Goal: Information Seeking & Learning: Learn about a topic

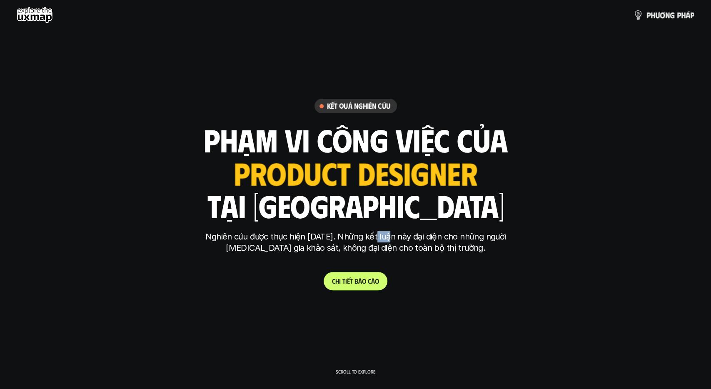
drag, startPoint x: 375, startPoint y: 236, endPoint x: 385, endPoint y: 237, distance: 10.0
click at [385, 237] on p "Nghiên cứu được thực hiện [DATE]. Những kết luận này đại diện cho những người […" at bounding box center [355, 242] width 312 height 22
drag, startPoint x: 363, startPoint y: 251, endPoint x: 379, endPoint y: 251, distance: 15.4
click at [378, 251] on p "Nghiên cứu được thực hiện năm 2025. Những kết luận này đại diện cho những người…" at bounding box center [355, 242] width 312 height 22
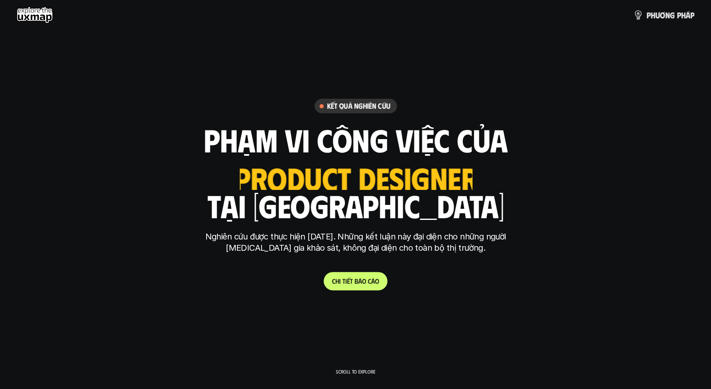
click at [379, 251] on p "Nghiên cứu được thực hiện năm 2025. Những kết luận này đại diện cho những người…" at bounding box center [355, 242] width 312 height 22
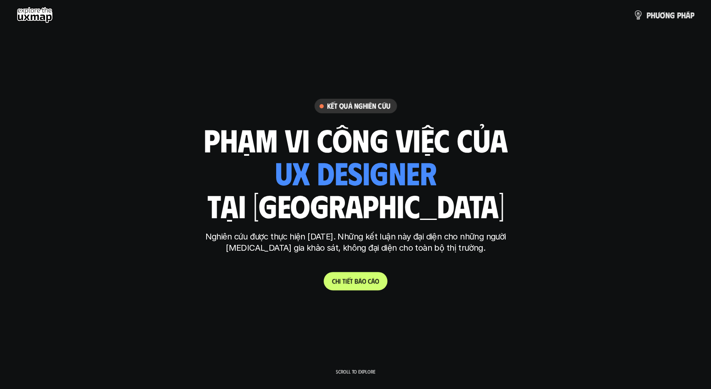
click at [363, 284] on p "C h i t i ế t b á o c á o" at bounding box center [355, 281] width 47 height 8
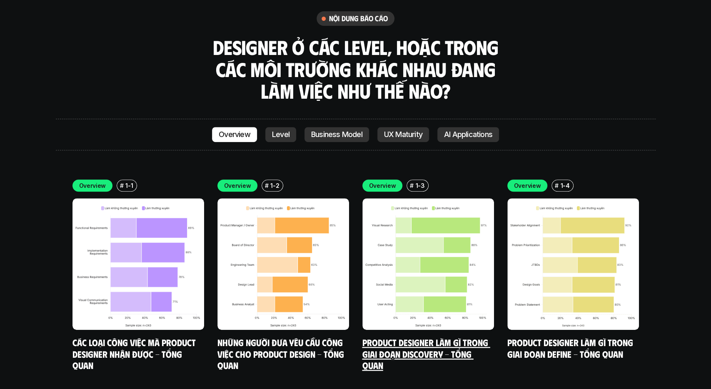
scroll to position [2368, 0]
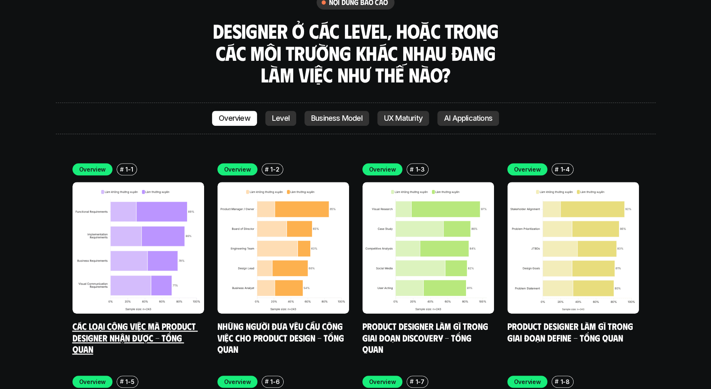
click at [149, 229] on img at bounding box center [138, 248] width 132 height 132
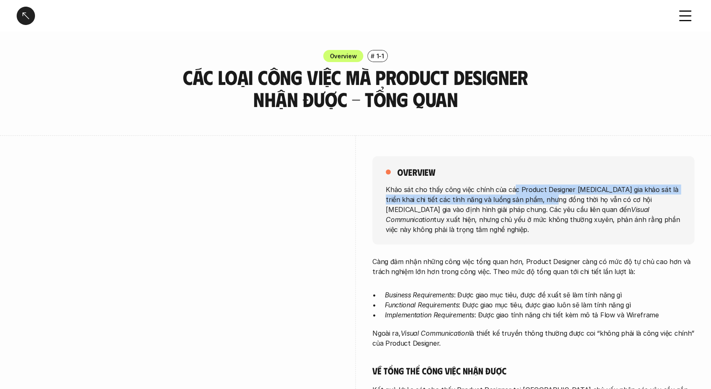
drag, startPoint x: 512, startPoint y: 192, endPoint x: 545, endPoint y: 199, distance: 33.3
click at [545, 199] on p "Khảo sát cho thấy công việc chính của các Product Designer tham gia khảo sát là…" at bounding box center [533, 209] width 295 height 50
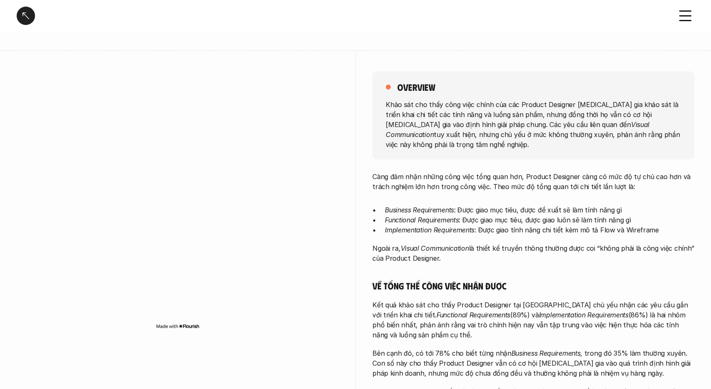
scroll to position [87, 0]
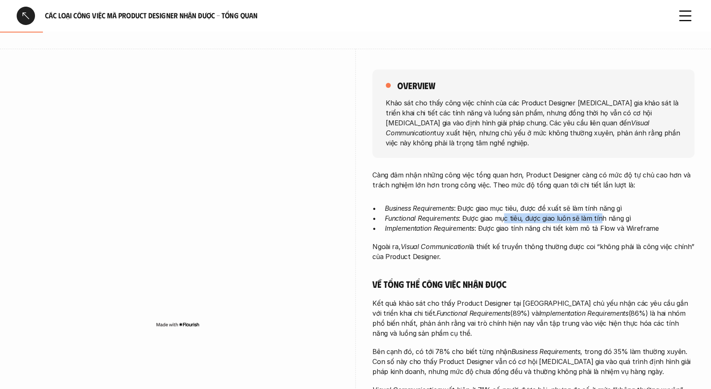
drag, startPoint x: 504, startPoint y: 212, endPoint x: 600, endPoint y: 212, distance: 95.8
click at [600, 213] on p "Functional Requirements : Được giao mục tiêu, được giao luôn sẽ làm tính năng gì" at bounding box center [539, 218] width 309 height 10
drag, startPoint x: 531, startPoint y: 199, endPoint x: 604, endPoint y: 202, distance: 72.5
click at [604, 203] on p "Business Requirements : Được giao mục tiêu, được đề xuất sẽ làm tính năng gì" at bounding box center [539, 208] width 309 height 10
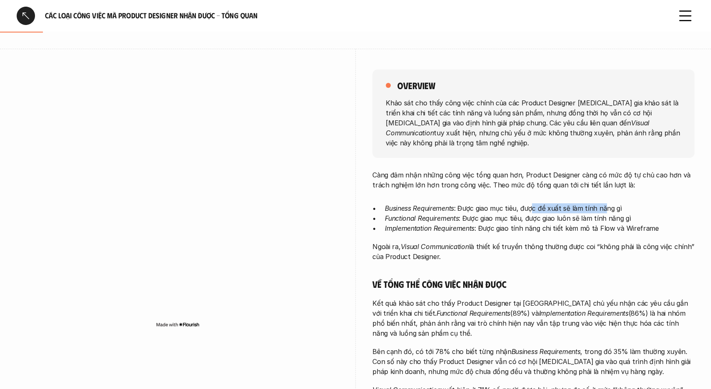
click at [604, 203] on p "Business Requirements : Được giao mục tiêu, được đề xuất sẽ làm tính năng gì" at bounding box center [539, 208] width 309 height 10
drag, startPoint x: 483, startPoint y: 210, endPoint x: 607, endPoint y: 209, distance: 124.1
click at [607, 213] on p "Functional Requirements : Được giao mục tiêu, được giao luôn sẽ làm tính năng gì" at bounding box center [539, 218] width 309 height 10
drag, startPoint x: 426, startPoint y: 219, endPoint x: 443, endPoint y: 220, distance: 17.1
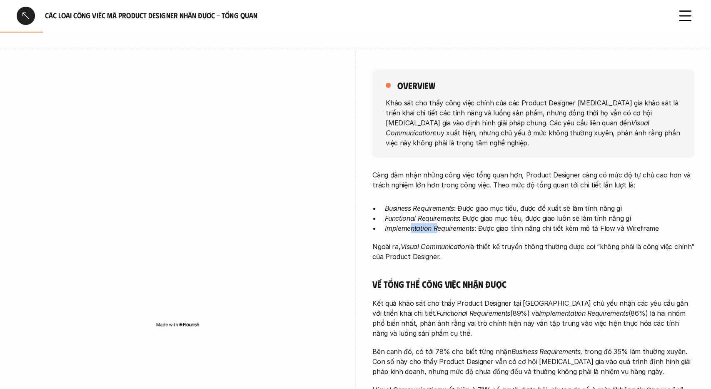
click at [442, 224] on em "Implementation Requirements" at bounding box center [430, 228] width 90 height 8
click at [445, 224] on em "Implementation Requirements" at bounding box center [430, 228] width 90 height 8
drag, startPoint x: 519, startPoint y: 219, endPoint x: 642, endPoint y: 221, distance: 123.3
click at [642, 223] on p "Implementation Requirements : Được giao tính năng chi tiết kèm mô tả Flow và Wi…" at bounding box center [539, 228] width 309 height 10
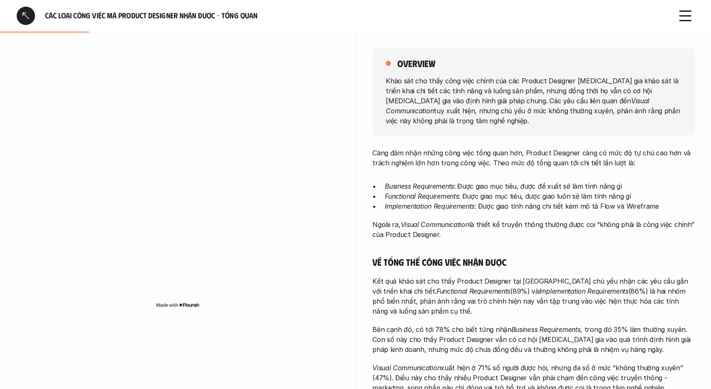
scroll to position [130, 0]
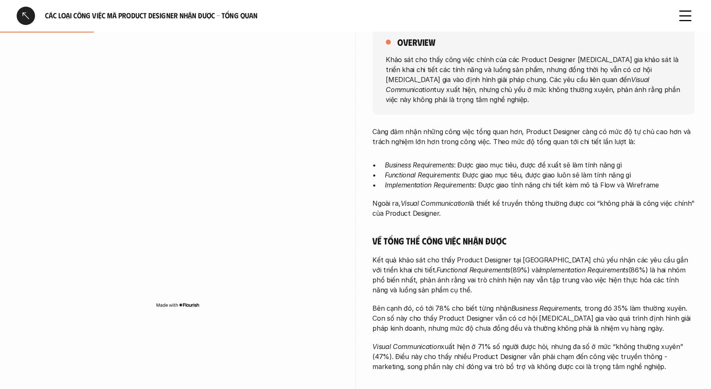
drag, startPoint x: 529, startPoint y: 194, endPoint x: 645, endPoint y: 202, distance: 116.0
click at [645, 202] on p "Ngoài ra, Visual Communication là thiết kế truyền thông thường được coi “không …" at bounding box center [533, 208] width 322 height 20
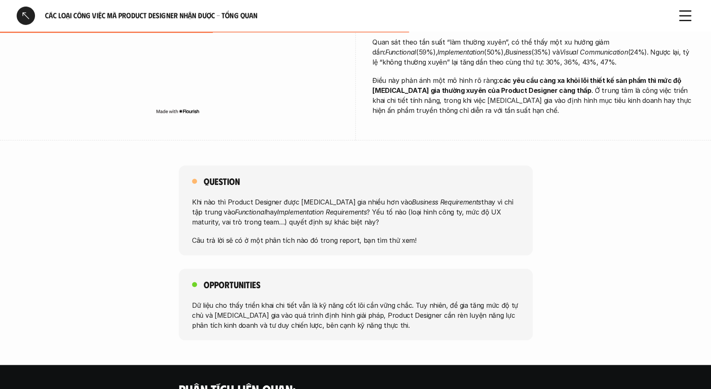
scroll to position [563, 0]
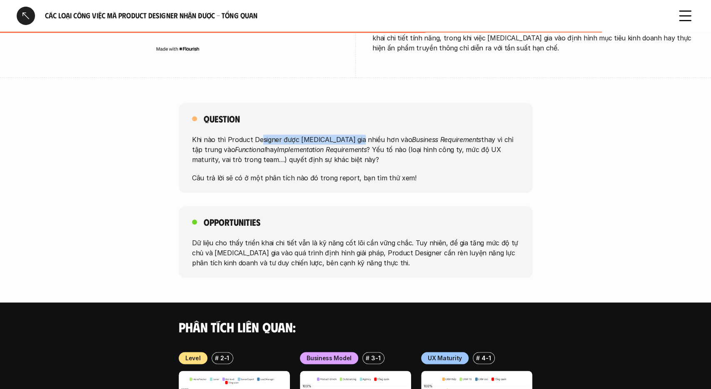
drag, startPoint x: 260, startPoint y: 128, endPoint x: 355, endPoint y: 132, distance: 95.5
click at [355, 134] on p "Khi nào thì Product Designer được tham gia nhiều hơn vào Business Requirements …" at bounding box center [355, 149] width 327 height 30
drag, startPoint x: 343, startPoint y: 133, endPoint x: 356, endPoint y: 133, distance: 12.5
click at [356, 134] on p "Khi nào thì Product Designer được tham gia nhiều hơn vào Business Requirements …" at bounding box center [355, 149] width 327 height 30
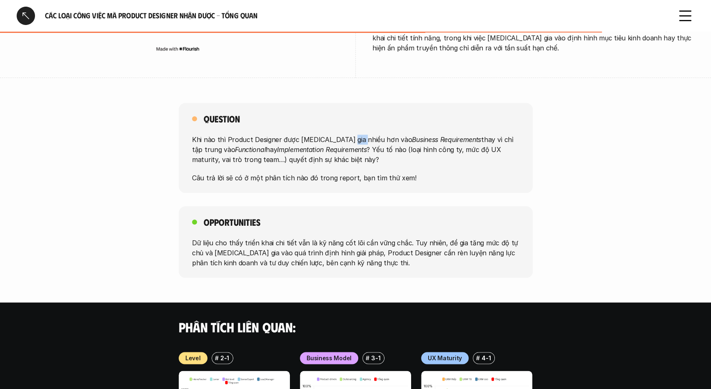
click at [356, 134] on p "Khi nào thì Product Designer được tham gia nhiều hơn vào Business Requirements …" at bounding box center [355, 149] width 327 height 30
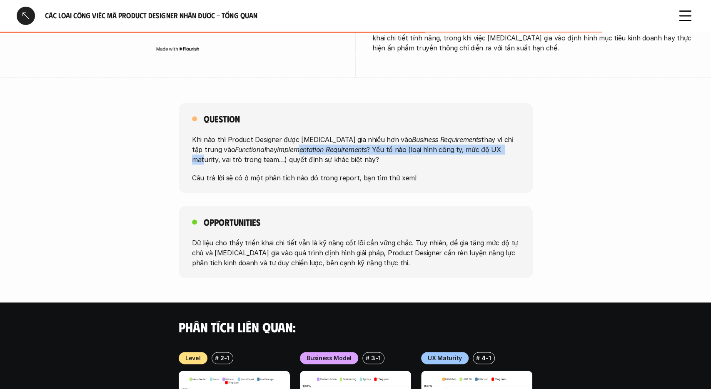
drag, startPoint x: 278, startPoint y: 139, endPoint x: 471, endPoint y: 142, distance: 193.6
click at [471, 142] on p "Khi nào thì Product Designer được tham gia nhiều hơn vào Business Requirements …" at bounding box center [355, 149] width 327 height 30
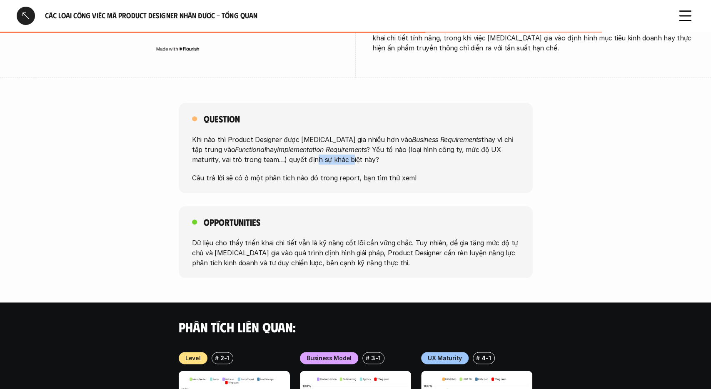
drag, startPoint x: 264, startPoint y: 149, endPoint x: 296, endPoint y: 151, distance: 32.2
click at [296, 151] on p "Khi nào thì Product Designer được tham gia nhiều hơn vào Business Requirements …" at bounding box center [355, 149] width 327 height 30
drag, startPoint x: 272, startPoint y: 147, endPoint x: 282, endPoint y: 147, distance: 10.4
click at [282, 147] on p "Khi nào thì Product Designer được tham gia nhiều hơn vào Business Requirements …" at bounding box center [355, 149] width 327 height 30
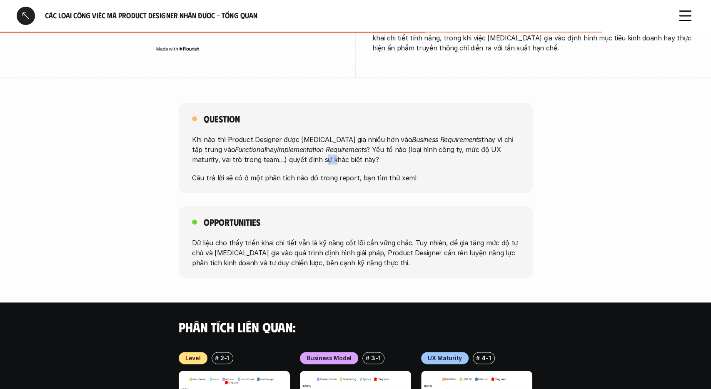
click at [282, 147] on p "Khi nào thì Product Designer được tham gia nhiều hơn vào Business Requirements …" at bounding box center [355, 149] width 327 height 30
drag, startPoint x: 276, startPoint y: 168, endPoint x: 290, endPoint y: 168, distance: 13.7
click at [290, 173] on p "Câu trả lời sẽ có ở một phân tích nào đó trong report, bạn tìm thử xem!" at bounding box center [355, 178] width 327 height 10
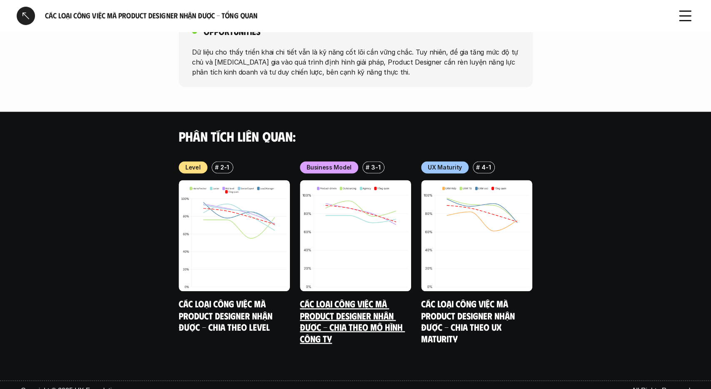
scroll to position [754, 0]
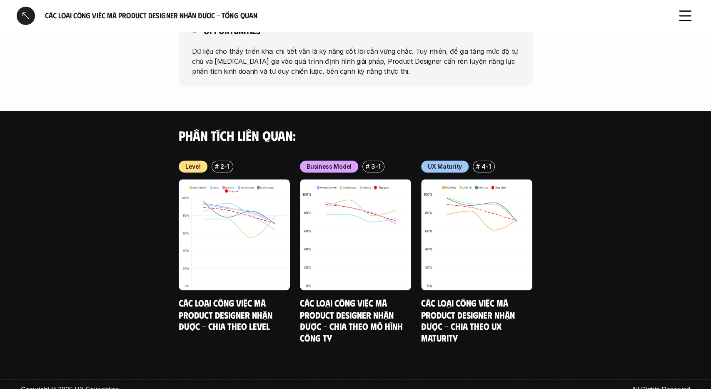
click at [24, 13] on div at bounding box center [26, 16] width 18 height 18
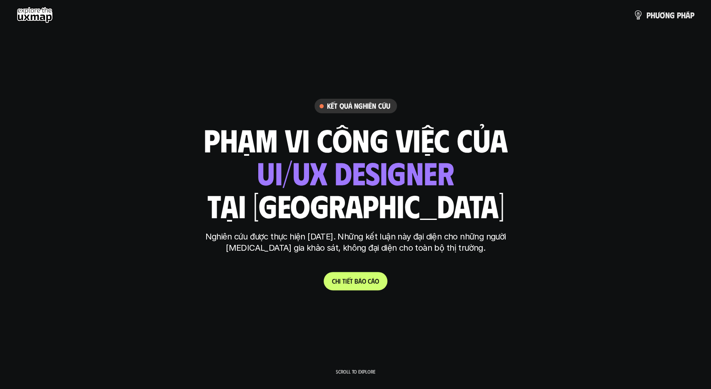
click at [28, 18] on use at bounding box center [35, 15] width 36 height 17
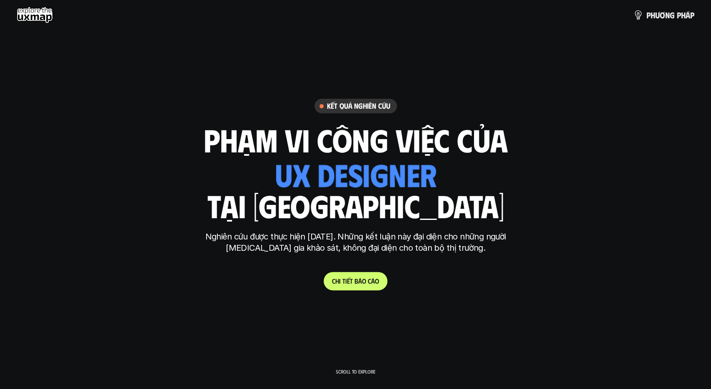
click at [28, 18] on use at bounding box center [35, 15] width 36 height 17
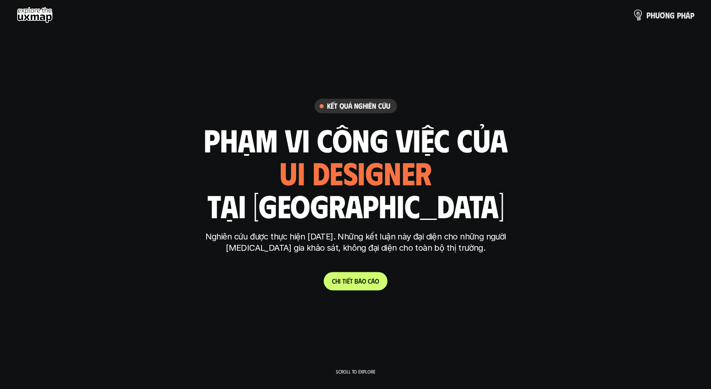
click at [672, 15] on p "p h ư ơ n g p h á p" at bounding box center [670, 14] width 48 height 9
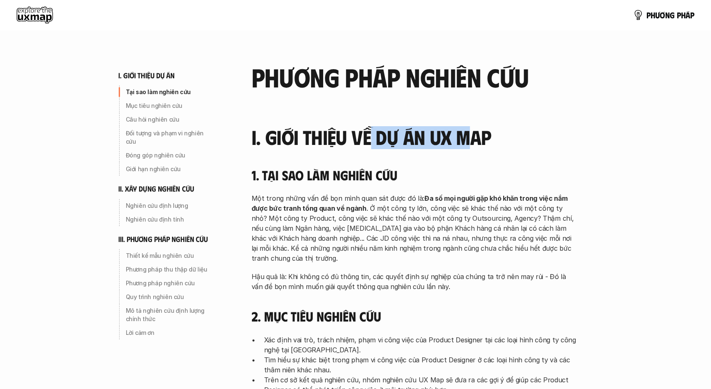
drag, startPoint x: 371, startPoint y: 136, endPoint x: 472, endPoint y: 139, distance: 101.2
click at [472, 139] on h3 "I. Giới thiệu về dự án UX Map" at bounding box center [413, 137] width 325 height 22
drag, startPoint x: 351, startPoint y: 179, endPoint x: 357, endPoint y: 178, distance: 5.8
click at [357, 178] on h4 "1. Tại sao làm nghiên cứu" at bounding box center [413, 175] width 325 height 16
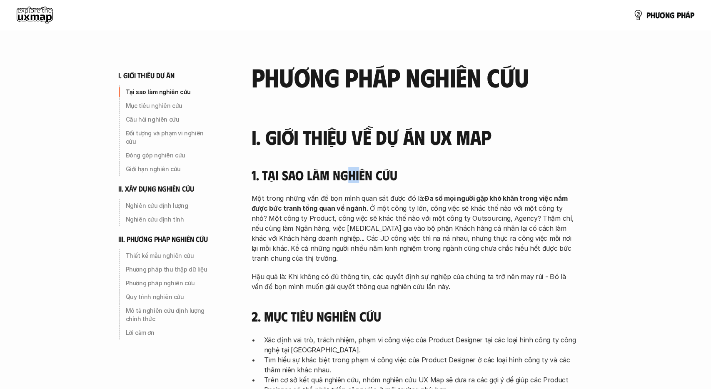
click at [357, 178] on h4 "1. Tại sao làm nghiên cứu" at bounding box center [413, 175] width 325 height 16
drag, startPoint x: 338, startPoint y: 199, endPoint x: 348, endPoint y: 198, distance: 10.1
click at [348, 198] on p "Một trong những vấn đề bọn mình quan sát được đó là: Đa số mọi người gặp khó kh…" at bounding box center [413, 228] width 325 height 70
click at [349, 198] on p "Một trong những vấn đề bọn mình quan sát được đó là: Đa số mọi người gặp khó kh…" at bounding box center [413, 228] width 325 height 70
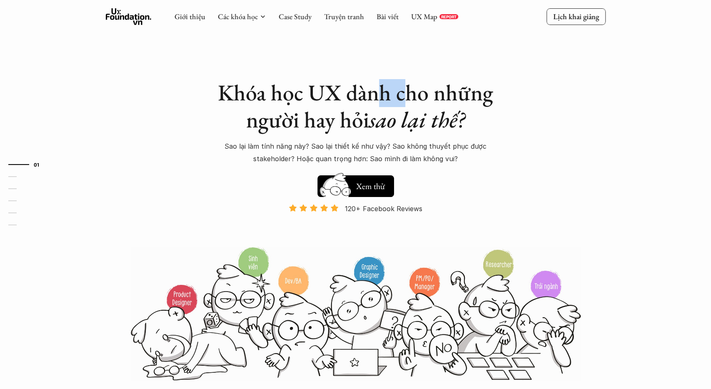
drag, startPoint x: 387, startPoint y: 98, endPoint x: 404, endPoint y: 99, distance: 17.5
click at [404, 99] on h1 "Khóa học UX dành cho những người hay hỏi sao lại thế?" at bounding box center [355, 106] width 291 height 54
drag, startPoint x: 278, startPoint y: 122, endPoint x: 305, endPoint y: 120, distance: 27.5
click at [305, 120] on h1 "Khóa học UX dành cho những người hay hỏi sao lại thế?" at bounding box center [355, 106] width 291 height 54
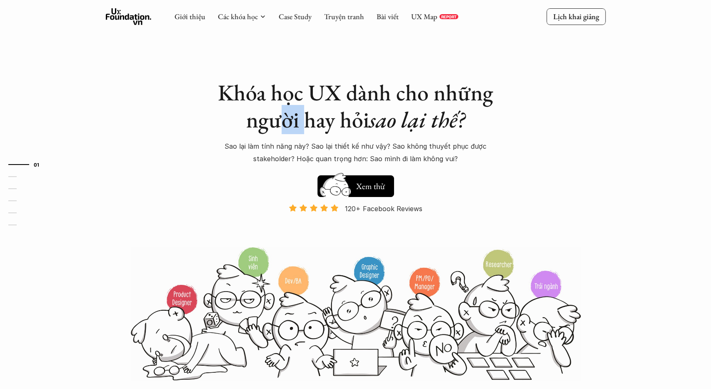
click at [306, 120] on h1 "Khóa học UX dành cho những người hay hỏi sao lại thế?" at bounding box center [355, 106] width 291 height 54
drag, startPoint x: 279, startPoint y: 143, endPoint x: 302, endPoint y: 142, distance: 23.3
click at [302, 142] on p "Sao lại làm tính năng này? Sao lại thiết kế như vậy? Sao không thuyết phục được…" at bounding box center [355, 152] width 291 height 25
drag, startPoint x: 353, startPoint y: 146, endPoint x: 372, endPoint y: 144, distance: 19.6
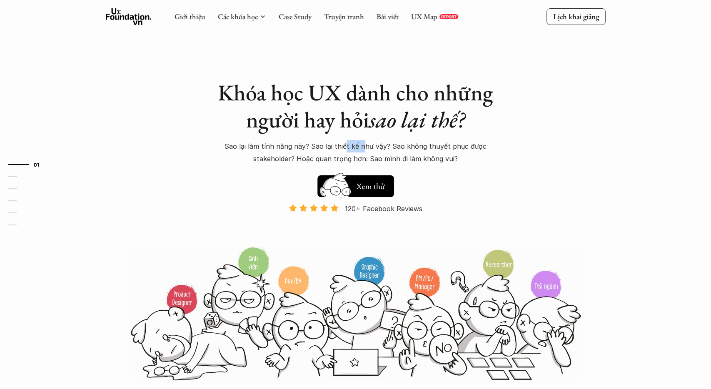
click at [372, 144] on p "Sao lại làm tính năng này? Sao lại thiết kế như vậy? Sao không thuyết phục được…" at bounding box center [355, 152] width 291 height 25
click at [373, 144] on p "Sao lại làm tính năng này? Sao lại thiết kế như vậy? Sao không thuyết phục được…" at bounding box center [355, 152] width 291 height 25
click at [438, 145] on p "Sao lại làm tính năng này? Sao lại thiết kế như vậy? Sao không thuyết phục được…" at bounding box center [355, 152] width 291 height 25
drag, startPoint x: 438, startPoint y: 145, endPoint x: 436, endPoint y: 154, distance: 9.7
click at [438, 145] on p "Sao lại làm tính năng này? Sao lại thiết kế như vậy? Sao không thuyết phục được…" at bounding box center [355, 152] width 291 height 25
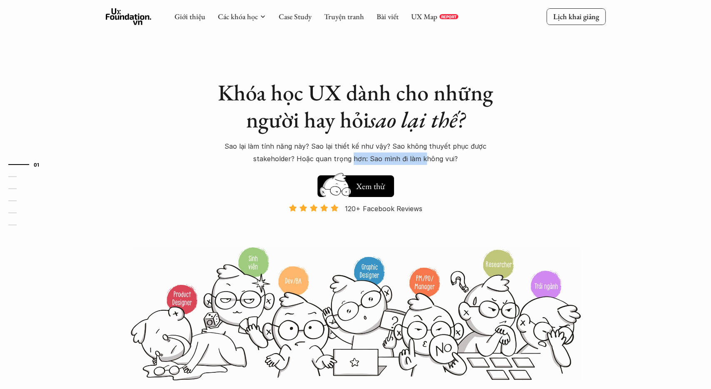
drag, startPoint x: 353, startPoint y: 162, endPoint x: 431, endPoint y: 160, distance: 77.9
click at [428, 160] on p "Sao lại làm tính năng này? Sao lại thiết kế như vậy? Sao không thuyết phục được…" at bounding box center [355, 152] width 291 height 25
click at [431, 160] on p "Sao lại làm tính năng này? Sao lại thiết kế như vậy? Sao không thuyết phục được…" at bounding box center [355, 152] width 291 height 25
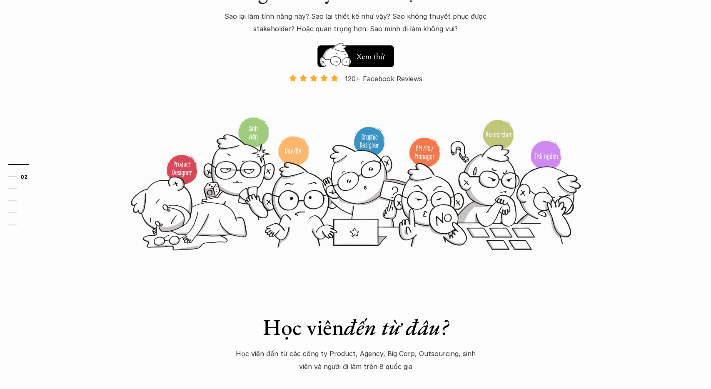
scroll to position [303, 0]
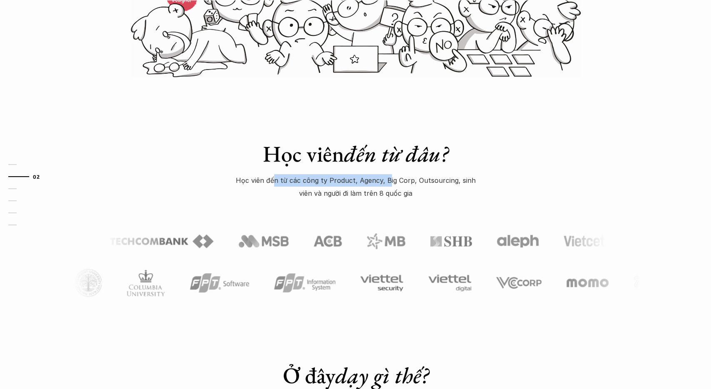
drag, startPoint x: 268, startPoint y: 182, endPoint x: 380, endPoint y: 179, distance: 112.4
click at [380, 179] on p "Học viên đến từ các công ty Product, Agency, Big Corp, Outsourcing, sinh viên v…" at bounding box center [356, 186] width 250 height 25
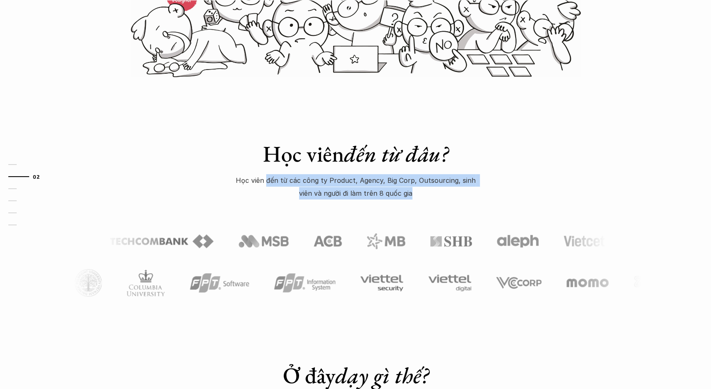
drag, startPoint x: 262, startPoint y: 184, endPoint x: 462, endPoint y: 187, distance: 199.5
click at [462, 187] on p "Học viên đến từ các công ty Product, Agency, Big Corp, Outsourcing, sinh viên v…" at bounding box center [356, 186] width 250 height 25
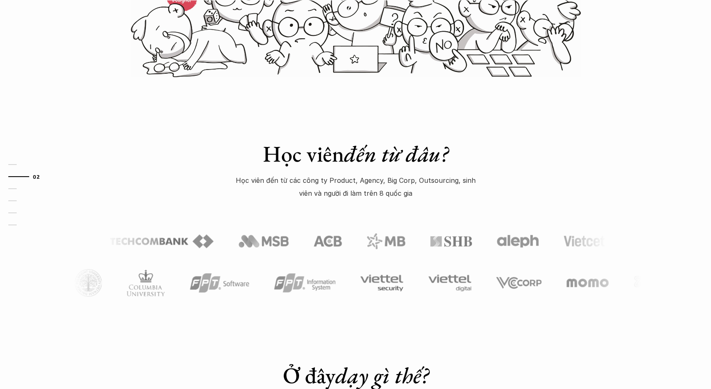
click at [462, 187] on p "Học viên đến từ các công ty Product, Agency, Big Corp, Outsourcing, sinh viên v…" at bounding box center [356, 186] width 250 height 25
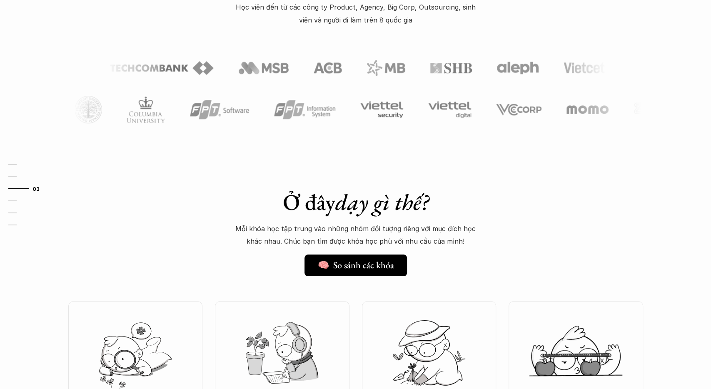
scroll to position [563, 0]
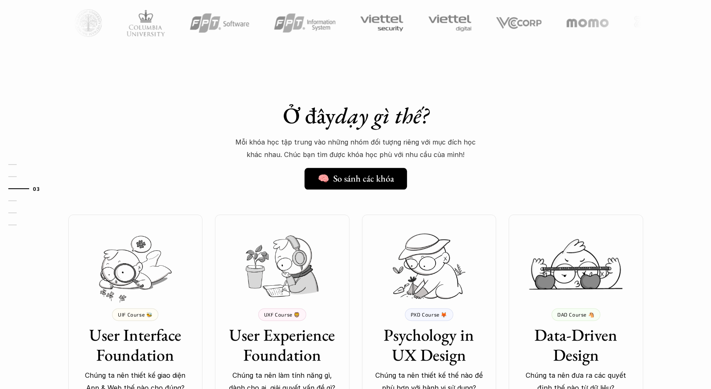
drag, startPoint x: 366, startPoint y: 142, endPoint x: 384, endPoint y: 142, distance: 18.3
click at [384, 142] on p "Mỗi khóa học tập trung vào những nhóm đối tượng riêng với mục đích học khác nha…" at bounding box center [356, 148] width 250 height 25
drag, startPoint x: 369, startPoint y: 142, endPoint x: 376, endPoint y: 142, distance: 6.7
click at [376, 142] on p "Mỗi khóa học tập trung vào những nhóm đối tượng riêng với mục đích học khác nha…" at bounding box center [356, 148] width 250 height 25
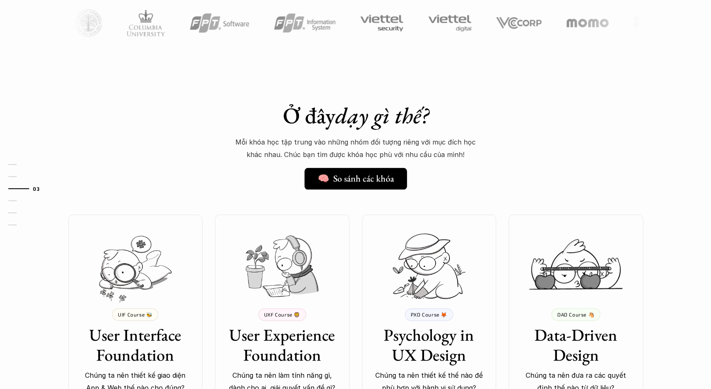
click at [376, 142] on p "Mỗi khóa học tập trung vào những nhóm đối tượng riêng với mục đích học khác nha…" at bounding box center [356, 148] width 250 height 25
drag, startPoint x: 353, startPoint y: 155, endPoint x: 369, endPoint y: 156, distance: 16.3
click at [369, 156] on p "Mỗi khóa học tập trung vào những nhóm đối tượng riêng với mục đích học khác nha…" at bounding box center [356, 148] width 250 height 25
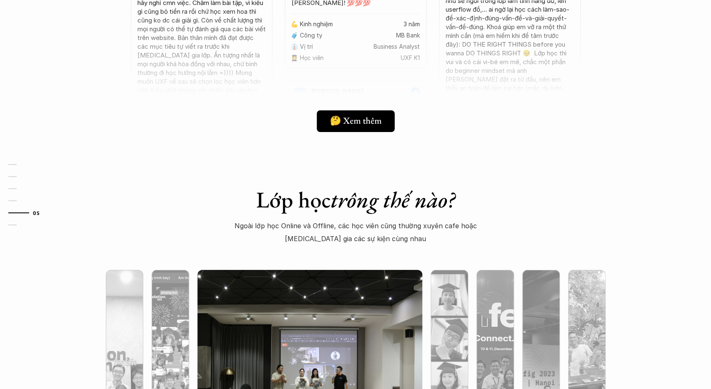
scroll to position [2122, 0]
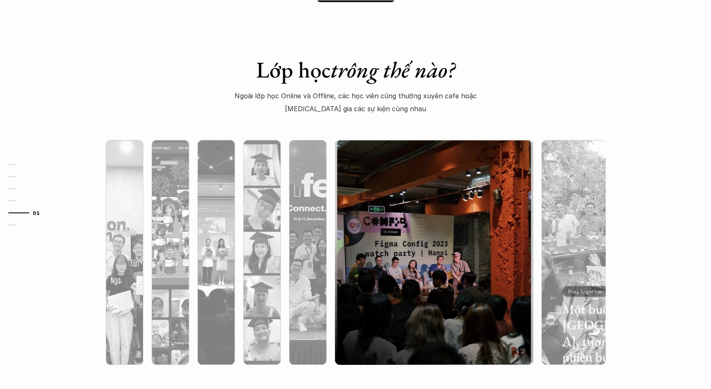
drag, startPoint x: 483, startPoint y: 239, endPoint x: 381, endPoint y: 237, distance: 102.0
click at [381, 237] on div at bounding box center [433, 297] width 198 height 136
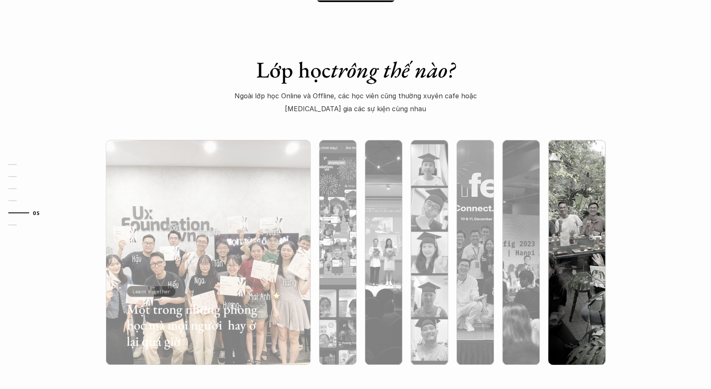
drag, startPoint x: 433, startPoint y: 237, endPoint x: 395, endPoint y: 236, distance: 38.3
click at [502, 236] on div at bounding box center [520, 252] width 37 height 225
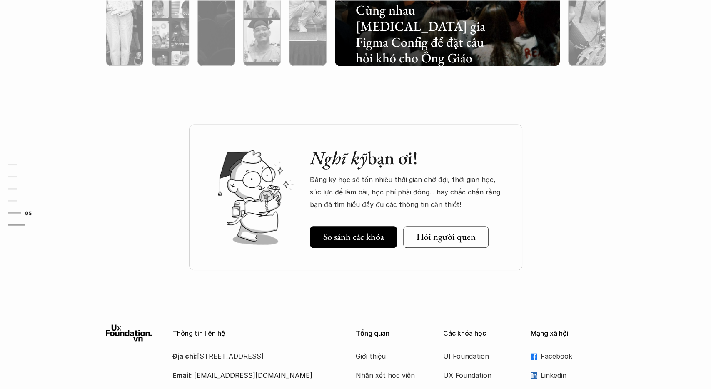
scroll to position [2425, 0]
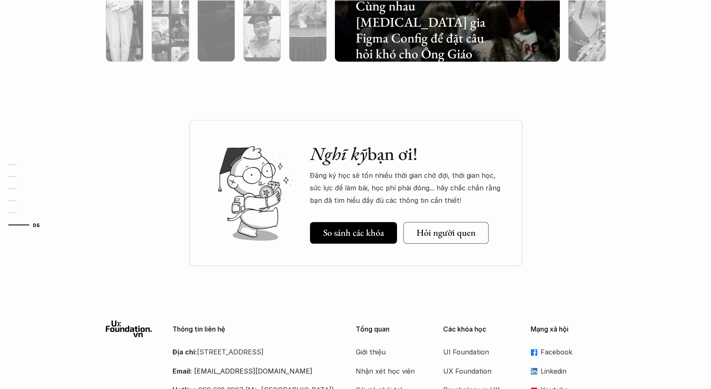
drag, startPoint x: 313, startPoint y: 152, endPoint x: 505, endPoint y: 200, distance: 197.5
click at [505, 200] on div "Nghĩ kỹ bạn ơi! Đăng ký học sẽ tốn nhiều thời gian chờ đợi, thời gian học, sức …" at bounding box center [408, 175] width 196 height 64
click at [505, 200] on p "Đăng ký học sẽ tốn nhiều thời gian chờ đợi, thời gian học, sức lực để làm bài, …" at bounding box center [408, 188] width 196 height 38
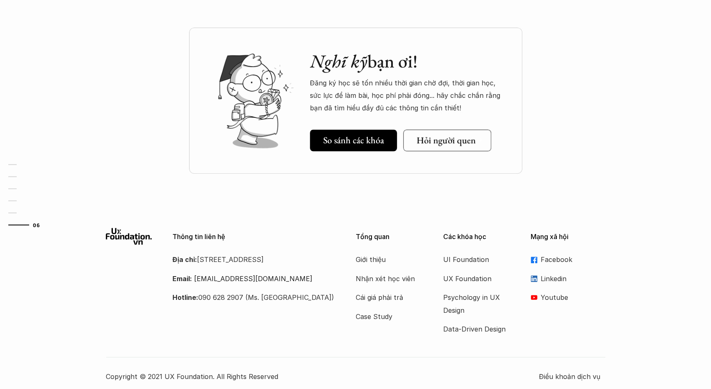
scroll to position [2523, 0]
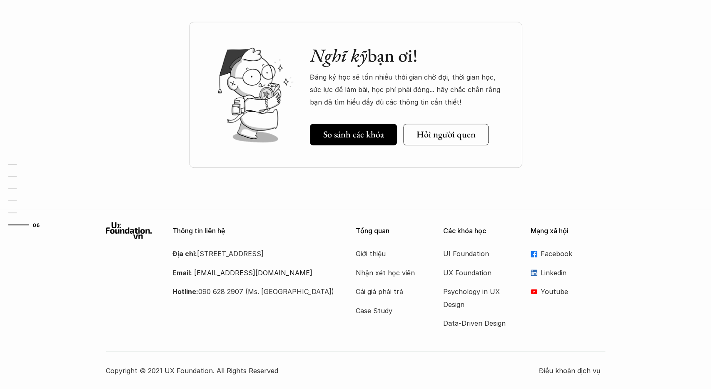
drag, startPoint x: 208, startPoint y: 252, endPoint x: 280, endPoint y: 264, distance: 73.0
click at [280, 260] on p "Địa chỉ: [STREET_ADDRESS]" at bounding box center [253, 253] width 162 height 12
click at [279, 260] on p "Địa chỉ: [STREET_ADDRESS]" at bounding box center [253, 253] width 162 height 12
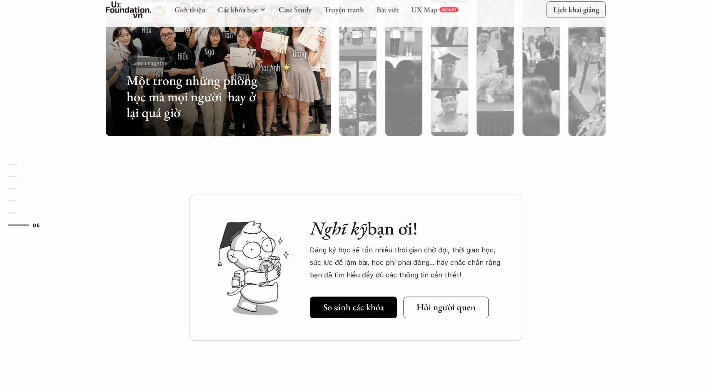
scroll to position [2350, 0]
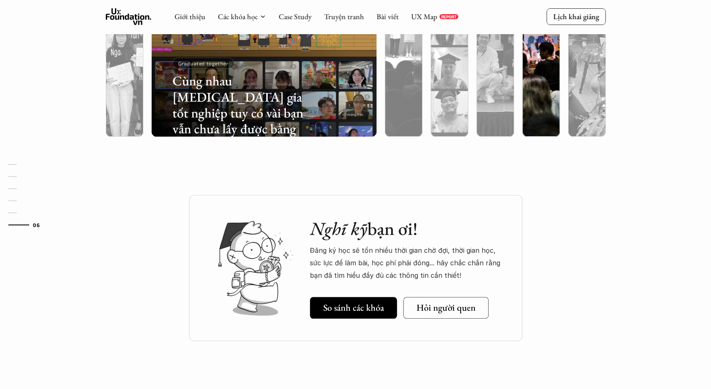
drag, startPoint x: 338, startPoint y: 253, endPoint x: 404, endPoint y: 253, distance: 65.4
click at [404, 253] on p "Đăng ký học sẽ tốn nhiều thời gian chờ đợi, thời gian học, sức lực để làm bài, …" at bounding box center [408, 263] width 196 height 38
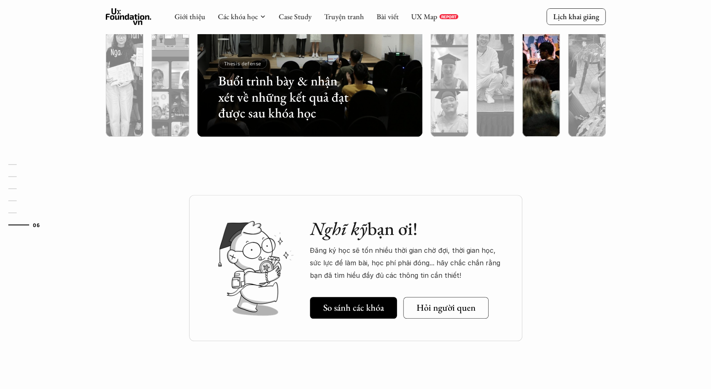
drag, startPoint x: 339, startPoint y: 252, endPoint x: 479, endPoint y: 260, distance: 139.7
click at [479, 260] on p "Đăng ký học sẽ tốn nhiều thời gian chờ đợi, thời gian học, sức lực để làm bài, …" at bounding box center [408, 263] width 196 height 38
drag, startPoint x: 391, startPoint y: 263, endPoint x: 478, endPoint y: 271, distance: 86.6
click at [478, 271] on p "Đăng ký học sẽ tốn nhiều thời gian chờ đợi, thời gian học, sức lực để làm bài, …" at bounding box center [408, 263] width 196 height 38
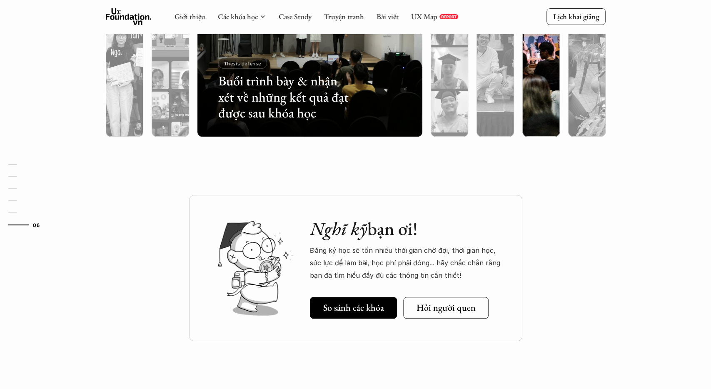
click at [478, 271] on p "Đăng ký học sẽ tốn nhiều thời gian chờ đợi, thời gian học, sức lực để làm bài, …" at bounding box center [408, 263] width 196 height 38
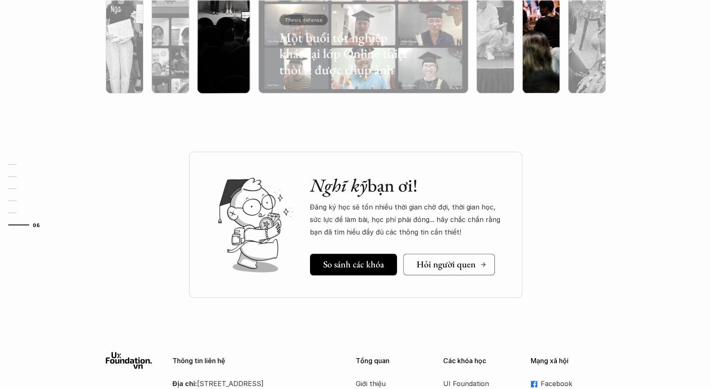
click at [467, 269] on h5 "Hỏi người quen" at bounding box center [445, 264] width 59 height 11
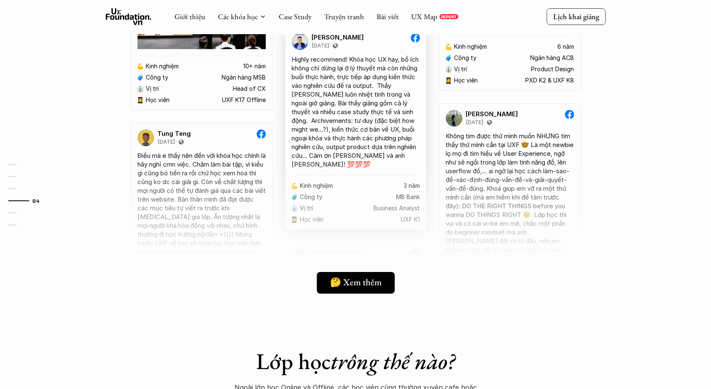
scroll to position [1657, 0]
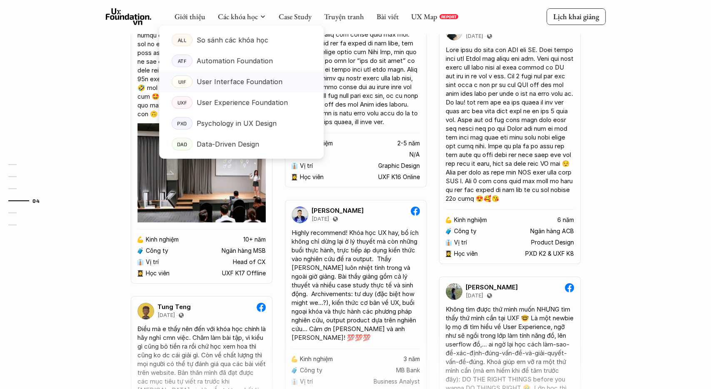
click at [234, 83] on p "User Interface Foundation" at bounding box center [240, 81] width 86 height 12
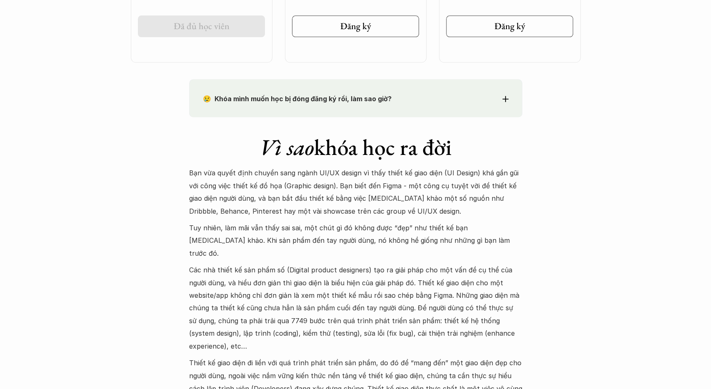
scroll to position [736, 0]
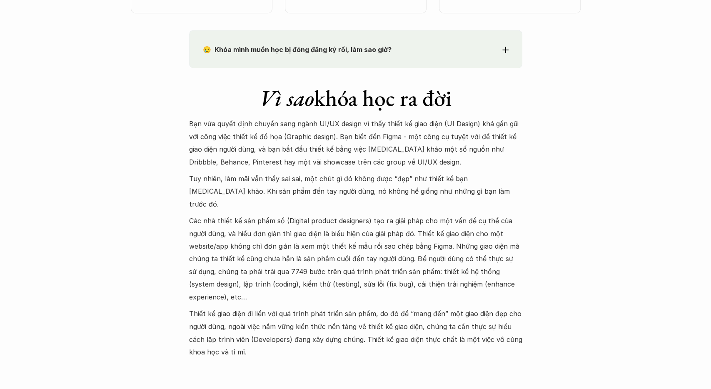
click at [363, 54] on strong "😢 Khóa mình muốn học bị đóng đăng ký rồi, làm sao giờ?" at bounding box center [297, 49] width 189 height 8
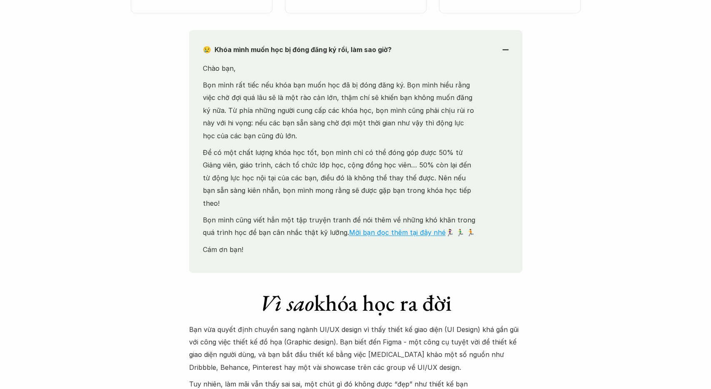
click at [363, 52] on strong "😢 Khóa mình muốn học bị đóng đăng ký rồi, làm sao giờ?" at bounding box center [297, 49] width 189 height 8
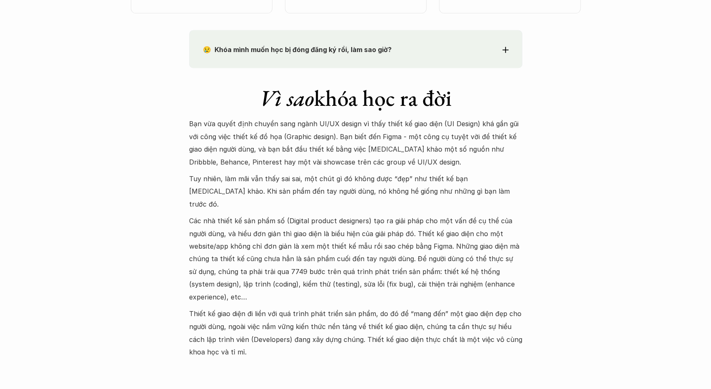
drag, startPoint x: 251, startPoint y: 129, endPoint x: 496, endPoint y: 132, distance: 245.3
click at [496, 132] on p "Bạn vừa quyết định chuyển sang ngành UI/UX design vì thấy thiết kế giao diện (U…" at bounding box center [355, 142] width 333 height 51
drag, startPoint x: 354, startPoint y: 139, endPoint x: 496, endPoint y: 145, distance: 142.1
click at [496, 145] on p "Bạn vừa quyết định chuyển sang ngành UI/UX design vì thấy thiết kế giao diện (U…" at bounding box center [355, 142] width 333 height 51
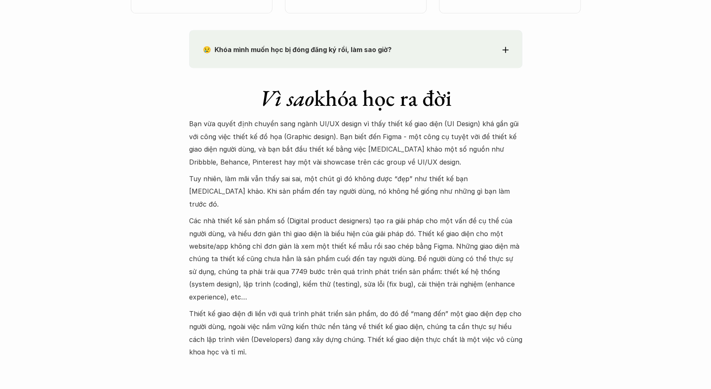
click at [496, 145] on p "Bạn vừa quyết định chuyển sang ngành UI/UX design vì thấy thiết kế giao diện (U…" at bounding box center [355, 142] width 333 height 51
drag, startPoint x: 271, startPoint y: 152, endPoint x: 500, endPoint y: 156, distance: 229.4
click at [500, 156] on p "Bạn vừa quyết định chuyển sang ngành UI/UX design vì thấy thiết kế giao diện (U…" at bounding box center [355, 142] width 333 height 51
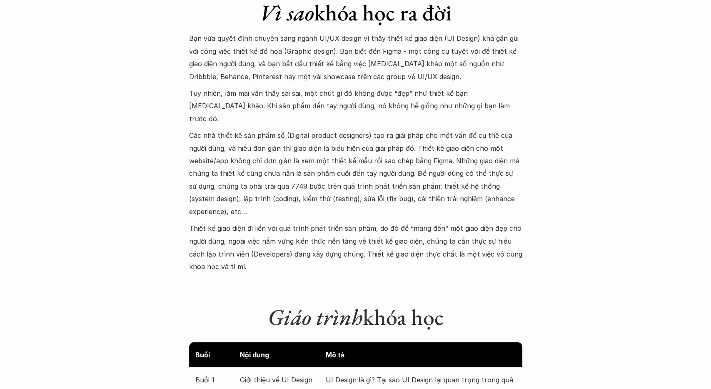
scroll to position [823, 0]
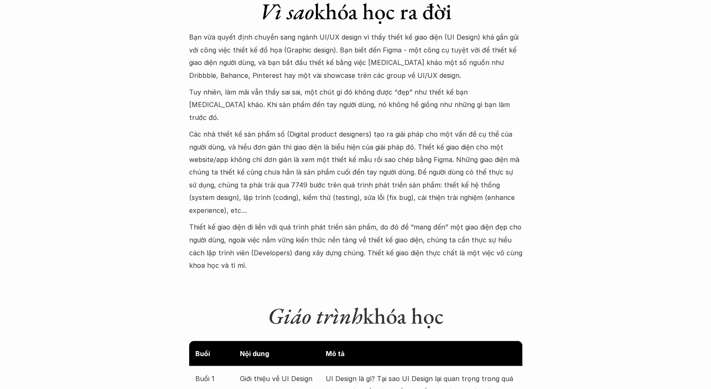
drag, startPoint x: 220, startPoint y: 94, endPoint x: 511, endPoint y: 100, distance: 290.7
click at [511, 100] on p "Tuy nhiên, làm mãi vẫn thấy sai sai, một chút gì đó không được “đẹp” như thiết …" at bounding box center [355, 105] width 333 height 38
drag, startPoint x: 334, startPoint y: 108, endPoint x: 400, endPoint y: 107, distance: 65.8
click at [397, 107] on p "Tuy nhiên, làm mãi vẫn thấy sai sai, một chút gì đó không được “đẹp” như thiết …" at bounding box center [355, 105] width 333 height 38
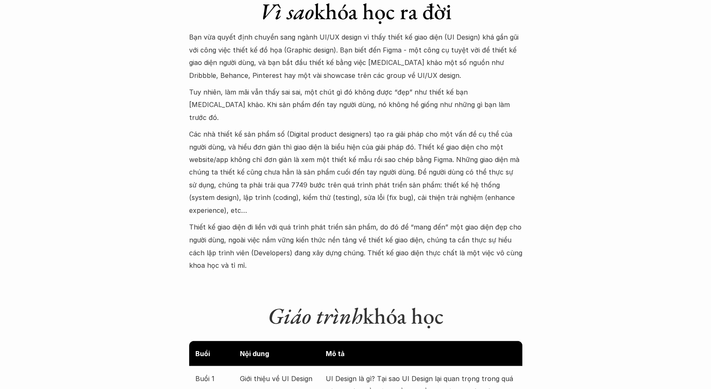
click at [400, 107] on p "Tuy nhiên, làm mãi vẫn thấy sai sai, một chút gì đó không được “đẹp” như thiết …" at bounding box center [355, 105] width 333 height 38
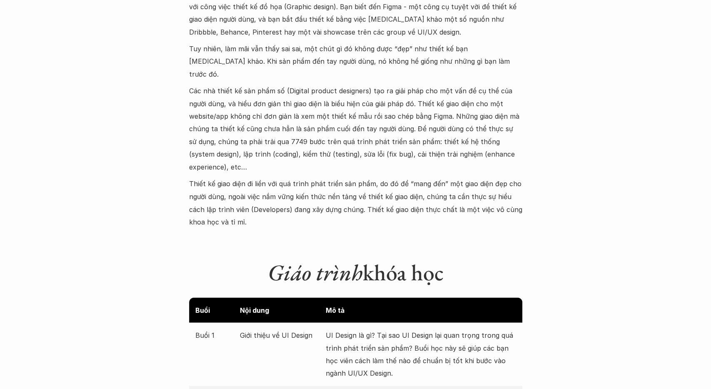
drag, startPoint x: 227, startPoint y: 83, endPoint x: 406, endPoint y: 77, distance: 178.7
click at [406, 85] on p "Các nhà thiết kế sản phẩm số (Digital product designers) tạo ra giải pháp cho m…" at bounding box center [355, 129] width 333 height 89
drag, startPoint x: 394, startPoint y: 80, endPoint x: 485, endPoint y: 100, distance: 93.0
click at [485, 100] on p "Các nhà thiết kế sản phẩm số (Digital product designers) tạo ra giải pháp cho m…" at bounding box center [355, 129] width 333 height 89
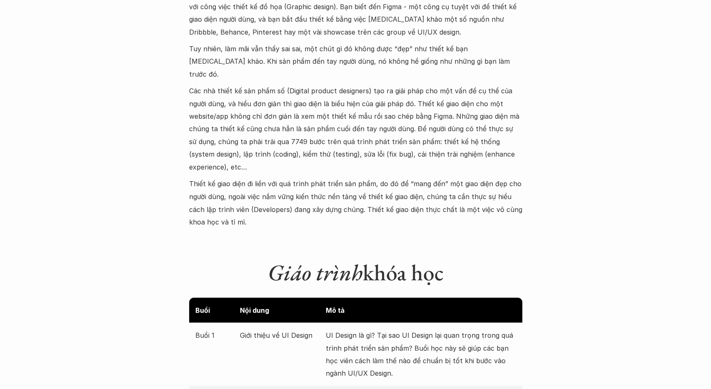
click at [485, 100] on p "Các nhà thiết kế sản phẩm số (Digital product designers) tạo ra giải pháp cho m…" at bounding box center [355, 129] width 333 height 89
drag, startPoint x: 405, startPoint y: 103, endPoint x: 498, endPoint y: 105, distance: 92.4
click at [498, 105] on p "Các nhà thiết kế sản phẩm số (Digital product designers) tạo ra giải pháp cho m…" at bounding box center [355, 129] width 333 height 89
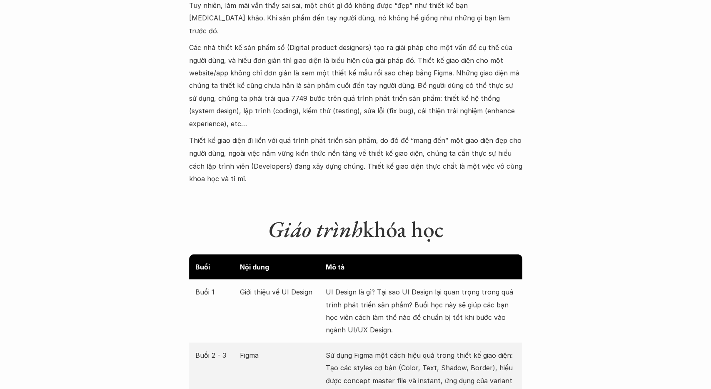
drag, startPoint x: 473, startPoint y: 63, endPoint x: 487, endPoint y: 62, distance: 13.8
click at [487, 62] on p "Các nhà thiết kế sản phẩm số (Digital product designers) tạo ra giải pháp cho m…" at bounding box center [355, 85] width 333 height 89
drag, startPoint x: 224, startPoint y: 75, endPoint x: 497, endPoint y: 84, distance: 272.4
click at [497, 84] on p "Các nhà thiết kế sản phẩm số (Digital product designers) tạo ra giải pháp cho m…" at bounding box center [355, 85] width 333 height 89
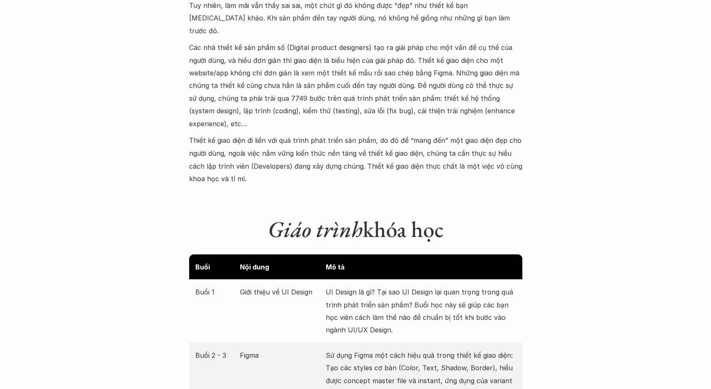
click at [497, 84] on p "Các nhà thiết kế sản phẩm số (Digital product designers) tạo ra giải pháp cho m…" at bounding box center [355, 85] width 333 height 89
drag, startPoint x: 395, startPoint y: 89, endPoint x: 465, endPoint y: 85, distance: 70.0
click at [465, 85] on p "Các nhà thiết kế sản phẩm số (Digital product designers) tạo ra giải pháp cho m…" at bounding box center [355, 85] width 333 height 89
drag, startPoint x: 227, startPoint y: 98, endPoint x: 480, endPoint y: 134, distance: 255.2
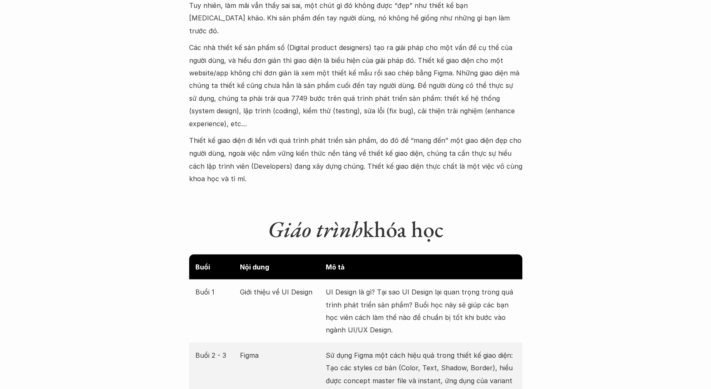
click at [480, 134] on div "Bạn vừa quyết định chuyển sang ngành UI/UX design vì thấy thiết kế giao diện (U…" at bounding box center [355, 64] width 333 height 240
click at [480, 134] on p "Thiết kế giao diện đi liền với quá trình phát triển sản phẩm, do đó để “mang đế…" at bounding box center [355, 159] width 333 height 51
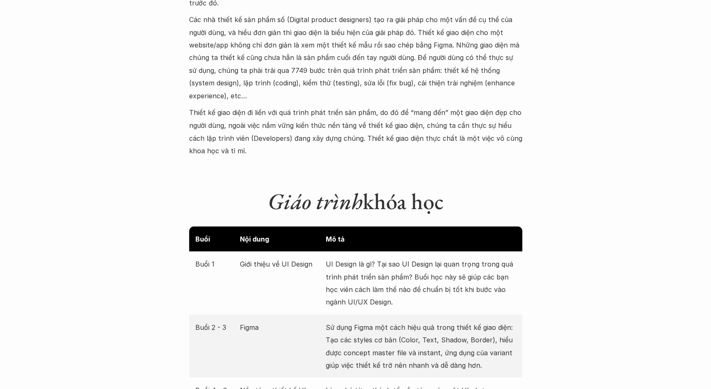
scroll to position [953, 0]
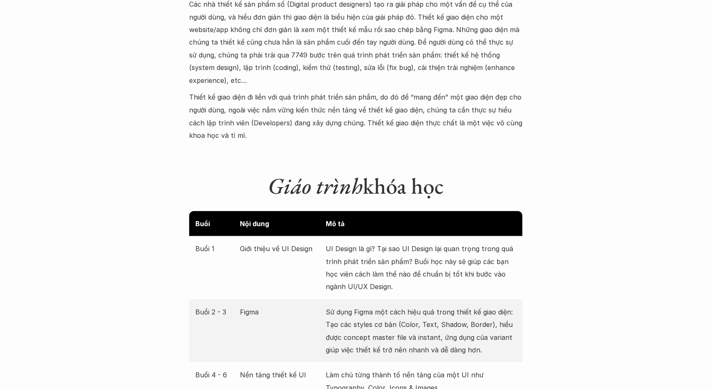
drag, startPoint x: 225, startPoint y: 86, endPoint x: 503, endPoint y: 112, distance: 279.7
click at [503, 112] on p "Thiết kế giao diện đi liền với quá trình phát triển sản phẩm, do đó để “mang đế…" at bounding box center [355, 116] width 333 height 51
click at [504, 112] on p "Thiết kế giao diện đi liền với quá trình phát triển sản phẩm, do đó để “mang đế…" at bounding box center [355, 116] width 333 height 51
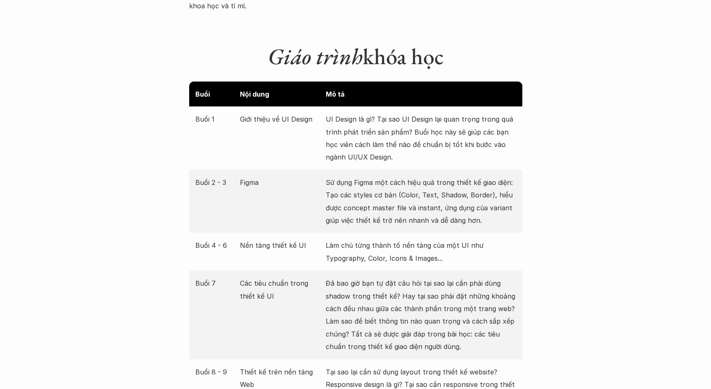
scroll to position [1083, 0]
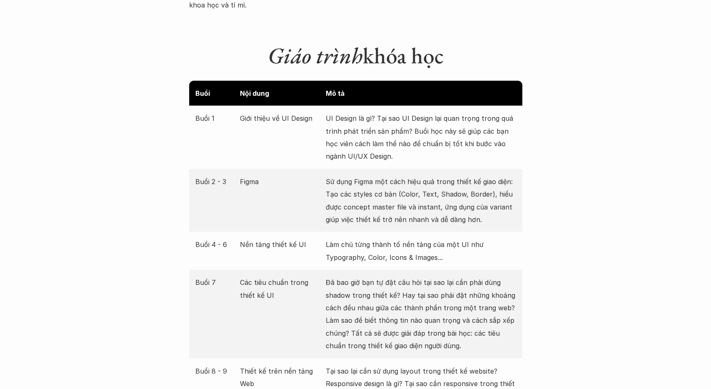
drag, startPoint x: 348, startPoint y: 105, endPoint x: 486, endPoint y: 108, distance: 137.8
click at [486, 112] on p "UI Design là gì? Tại sao UI Design lại quan trọng trong quá trình phát triển sả…" at bounding box center [421, 137] width 190 height 51
drag, startPoint x: 438, startPoint y: 105, endPoint x: 486, endPoint y: 115, distance: 48.8
click at [486, 115] on p "UI Design là gì? Tại sao UI Design lại quan trọng trong quá trình phát triển sả…" at bounding box center [421, 137] width 190 height 51
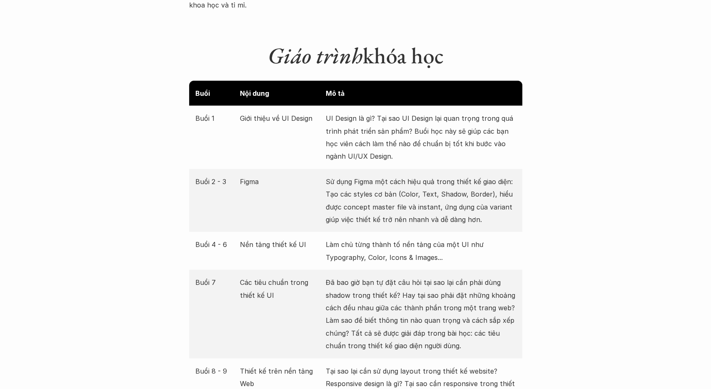
click at [486, 115] on p "UI Design là gì? Tại sao UI Design lại quan trọng trong quá trình phát triển sả…" at bounding box center [421, 137] width 190 height 51
drag, startPoint x: 440, startPoint y: 119, endPoint x: 487, endPoint y: 139, distance: 50.0
click at [487, 139] on p "UI Design là gì? Tại sao UI Design lại quan trọng trong quá trình phát triển sả…" at bounding box center [421, 137] width 190 height 51
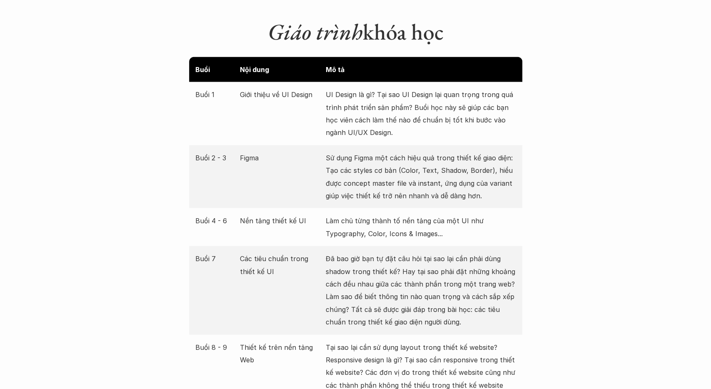
scroll to position [1126, 0]
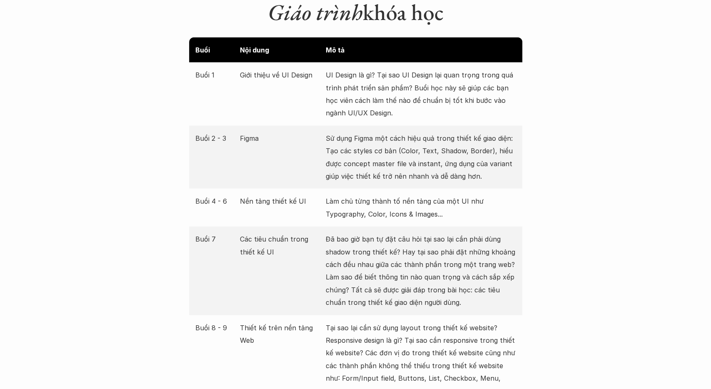
drag, startPoint x: 383, startPoint y: 126, endPoint x: 510, endPoint y: 160, distance: 131.5
click at [510, 160] on p "Sử dụng Figma một cách hiệu quả trong thiết kế giao diện: Tạo các styles cơ bản…" at bounding box center [421, 157] width 190 height 51
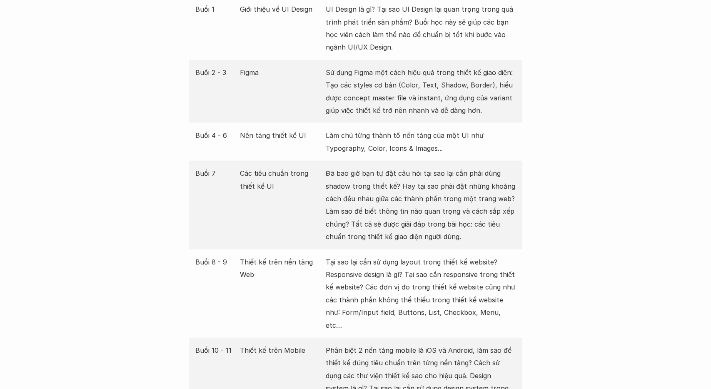
scroll to position [1212, 0]
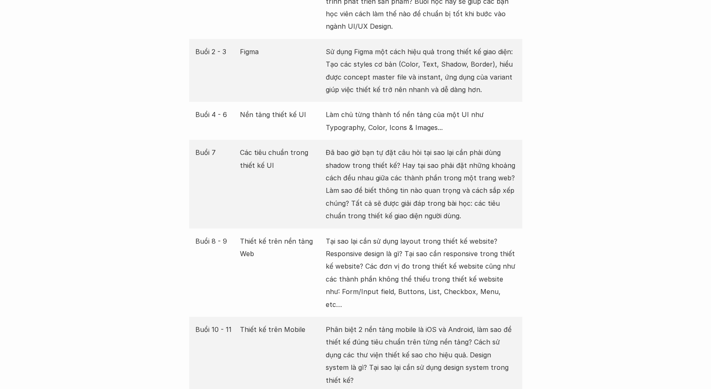
drag, startPoint x: 260, startPoint y: 104, endPoint x: 273, endPoint y: 103, distance: 12.9
click at [273, 108] on p "Nền tảng thiết kế UI" at bounding box center [281, 114] width 82 height 12
click at [274, 108] on p "Nền tảng thiết kế UI" at bounding box center [281, 114] width 82 height 12
drag, startPoint x: 369, startPoint y: 104, endPoint x: 464, endPoint y: 112, distance: 95.3
click at [464, 112] on p "Làm chủ từng thành tố nền tảng của một UI như Typography, Color, Icons & Images…" at bounding box center [421, 120] width 190 height 25
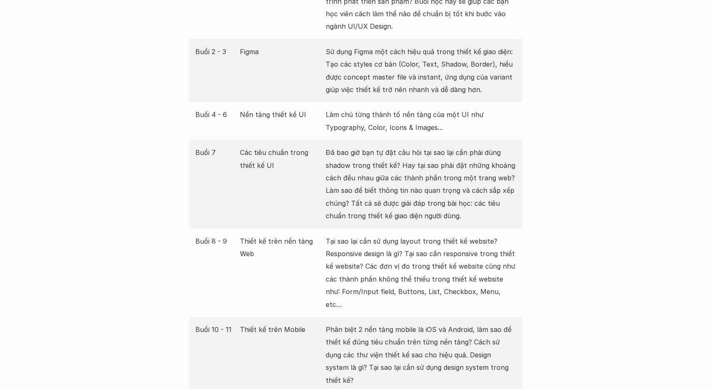
click at [464, 112] on p "Làm chủ từng thành tố nền tảng của một UI như Typography, Color, Icons & Images…" at bounding box center [421, 120] width 190 height 25
drag, startPoint x: 373, startPoint y: 118, endPoint x: 422, endPoint y: 119, distance: 49.1
click at [422, 119] on p "Làm chủ từng thành tố nền tảng của một UI như Typography, Color, Icons & Images…" at bounding box center [421, 120] width 190 height 25
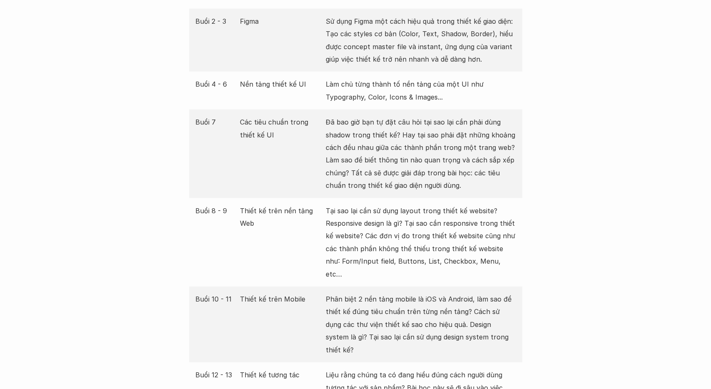
scroll to position [1256, 0]
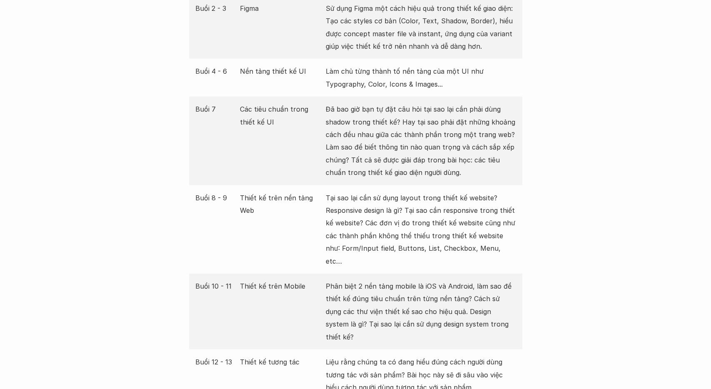
drag, startPoint x: 282, startPoint y: 98, endPoint x: 297, endPoint y: 97, distance: 14.6
click at [297, 103] on p "Các tiêu chuẩn trong thiết kế UI" at bounding box center [281, 115] width 82 height 25
drag, startPoint x: 369, startPoint y: 100, endPoint x: 480, endPoint y: 98, distance: 110.8
click at [480, 103] on p "Đã bao giờ bạn tự đặt câu hỏi tại sao lại cần phải dùng shadow trong thiết kế? …" at bounding box center [421, 141] width 190 height 76
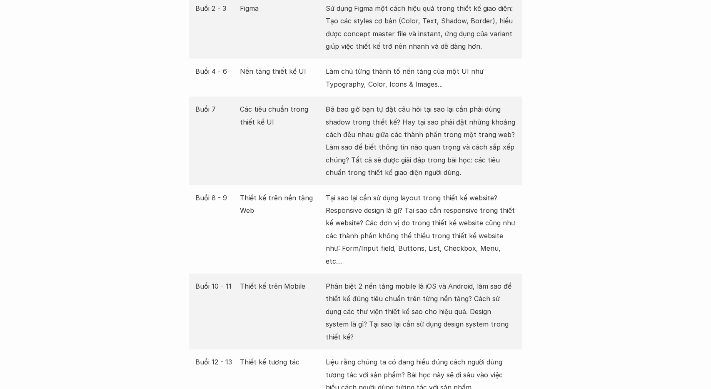
click at [480, 103] on p "Đã bao giờ bạn tự đặt câu hỏi tại sao lại cần phải dùng shadow trong thiết kế? …" at bounding box center [421, 141] width 190 height 76
drag, startPoint x: 340, startPoint y: 98, endPoint x: 481, endPoint y: 107, distance: 141.0
click at [481, 107] on p "Đã bao giờ bạn tự đặt câu hỏi tại sao lại cần phải dùng shadow trong thiết kế? …" at bounding box center [421, 141] width 190 height 76
drag, startPoint x: 430, startPoint y: 110, endPoint x: 480, endPoint y: 109, distance: 50.0
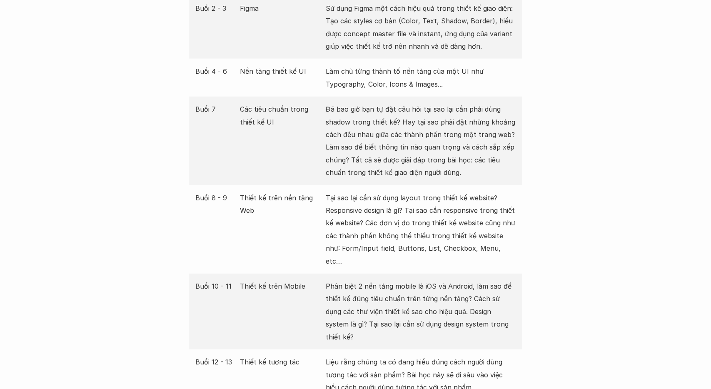
click at [480, 109] on p "Đã bao giờ bạn tự đặt câu hỏi tại sao lại cần phải dùng shadow trong thiết kế? …" at bounding box center [421, 141] width 190 height 76
drag, startPoint x: 401, startPoint y: 111, endPoint x: 483, endPoint y: 159, distance: 95.0
click at [483, 159] on p "Đã bao giờ bạn tự đặt câu hỏi tại sao lại cần phải dùng shadow trong thiết kế? …" at bounding box center [421, 141] width 190 height 76
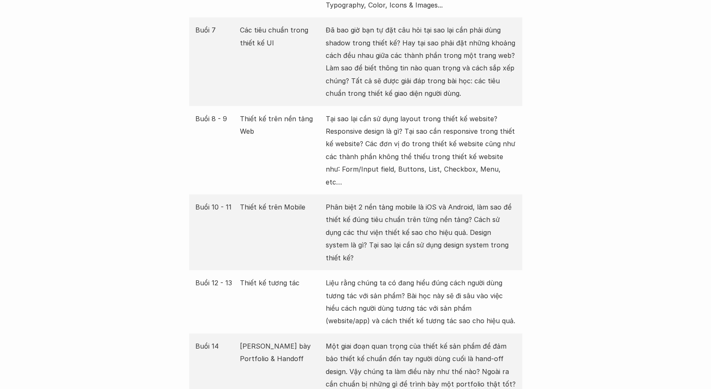
scroll to position [1342, 0]
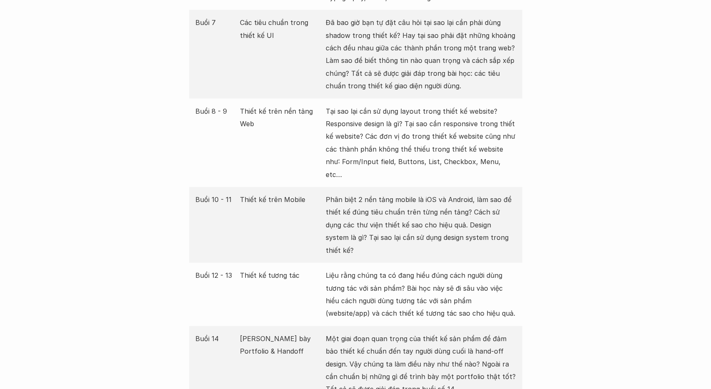
drag, startPoint x: 381, startPoint y: 63, endPoint x: 421, endPoint y: 71, distance: 41.2
click at [421, 71] on p "Đã bao giờ bạn tự đặt câu hỏi tại sao lại cần phải dùng shadow trong thiết kế? …" at bounding box center [421, 54] width 190 height 76
drag, startPoint x: 365, startPoint y: 72, endPoint x: 433, endPoint y: 74, distance: 68.3
click at [433, 74] on p "Đã bao giờ bạn tự đặt câu hỏi tại sao lại cần phải dùng shadow trong thiết kế? …" at bounding box center [421, 54] width 190 height 76
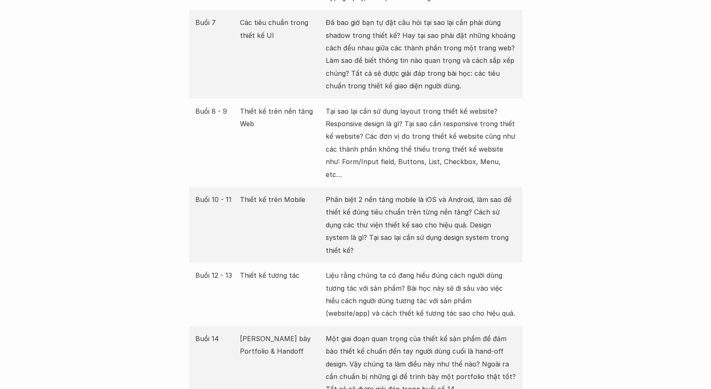
click at [433, 74] on p "Đã bao giờ bạn tự đặt câu hỏi tại sao lại cần phải dùng shadow trong thiết kế? …" at bounding box center [421, 54] width 190 height 76
drag, startPoint x: 361, startPoint y: 98, endPoint x: 478, endPoint y: 147, distance: 127.3
click at [478, 147] on p "Tại sao lại cần sử dụng layout trong thiết kế website? Responsive design là gì?…" at bounding box center [421, 143] width 190 height 76
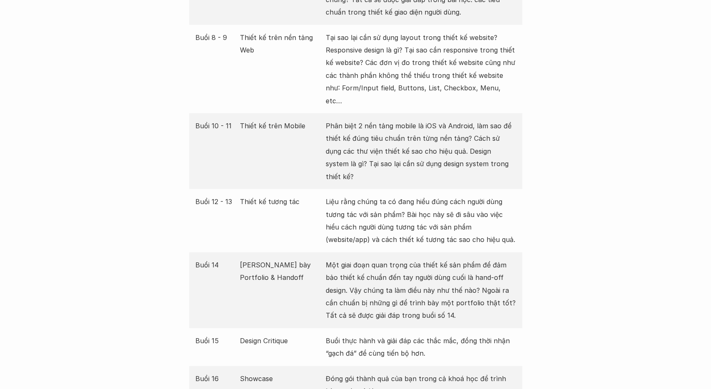
scroll to position [1429, 0]
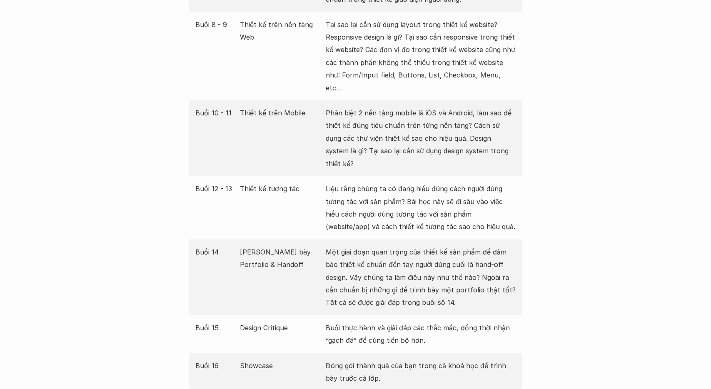
drag, startPoint x: 356, startPoint y: 87, endPoint x: 479, endPoint y: 127, distance: 129.6
click at [479, 127] on p "Phân biệt 2 nền tảng mobile là iOS và Android, làm sao để thiết kế đúng tiêu ch…" at bounding box center [421, 138] width 190 height 63
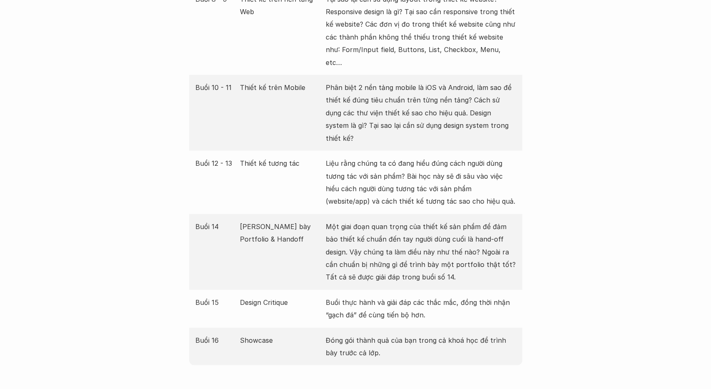
scroll to position [1472, 0]
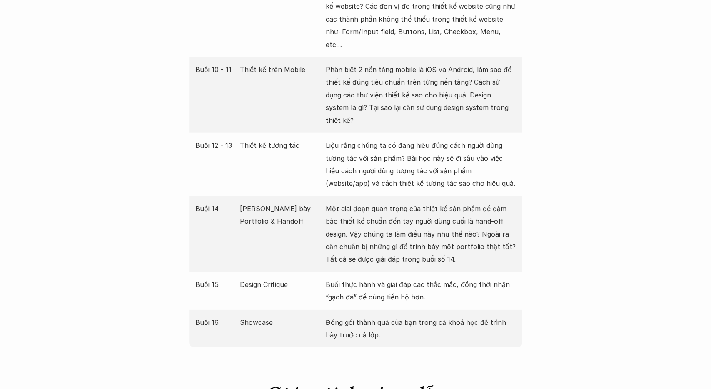
drag, startPoint x: 367, startPoint y: 108, endPoint x: 482, endPoint y: 143, distance: 119.8
click at [482, 143] on p "Liệu rằng chúng ta có đang hiểu đúng cách người dùng tương tác với sản phẩm? Bà…" at bounding box center [421, 164] width 190 height 51
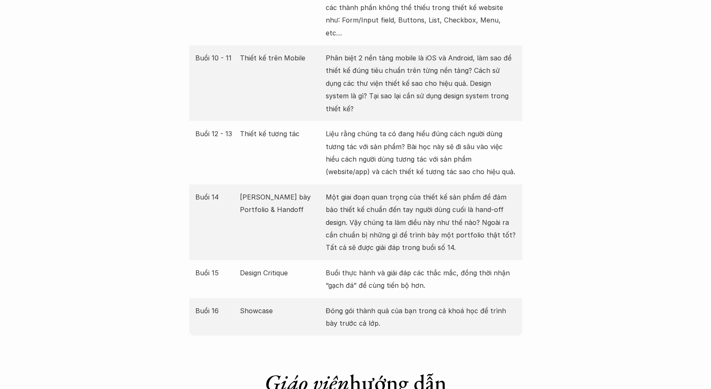
scroll to position [1516, 0]
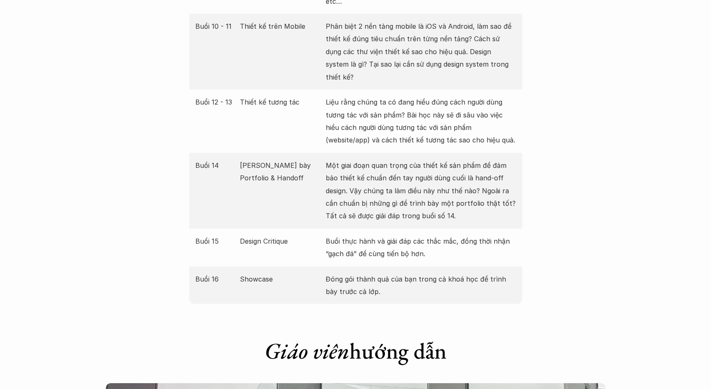
drag, startPoint x: 274, startPoint y: 128, endPoint x: 280, endPoint y: 128, distance: 5.8
click at [280, 159] on p "[PERSON_NAME] bày Portfolio & Handoff" at bounding box center [281, 171] width 82 height 25
drag, startPoint x: 381, startPoint y: 127, endPoint x: 473, endPoint y: 135, distance: 92.0
click at [473, 159] on p "Một giai đoạn quan trọng của thiết kế sản phẩm để đảm bảo thiết kế chuẩn đến ta…" at bounding box center [421, 190] width 190 height 63
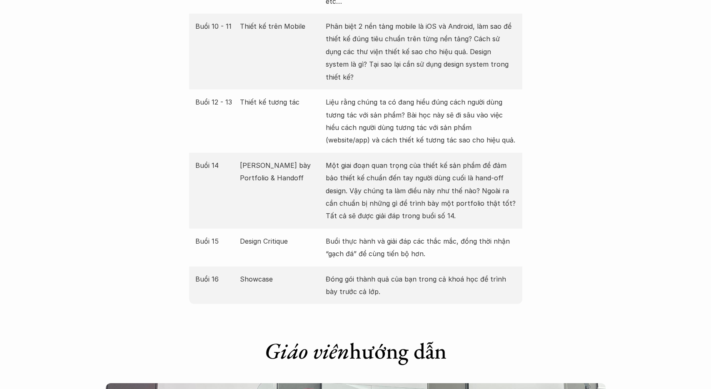
click at [473, 159] on p "Một giai đoạn quan trọng của thiết kế sản phẩm để đảm bảo thiết kế chuẩn đến ta…" at bounding box center [421, 190] width 190 height 63
drag, startPoint x: 408, startPoint y: 128, endPoint x: 478, endPoint y: 153, distance: 73.6
click at [478, 159] on p "Một giai đoạn quan trọng của thiết kế sản phẩm để đảm bảo thiết kế chuẩn đến ta…" at bounding box center [421, 190] width 190 height 63
drag, startPoint x: 370, startPoint y: 150, endPoint x: 487, endPoint y: 163, distance: 117.7
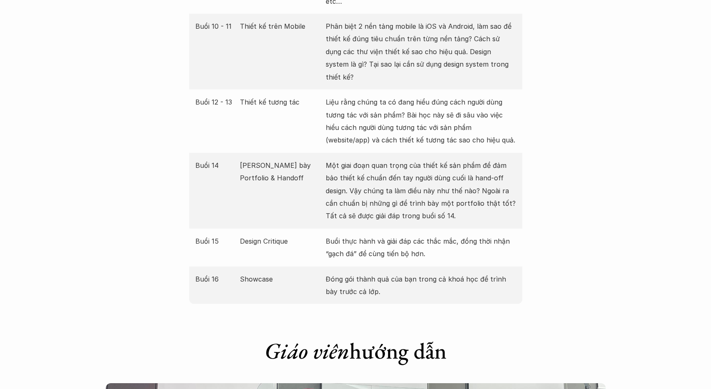
click at [487, 163] on p "Một giai đoạn quan trọng của thiết kế sản phẩm để đảm bảo thiết kế chuẩn đến ta…" at bounding box center [421, 190] width 190 height 63
drag, startPoint x: 383, startPoint y: 163, endPoint x: 485, endPoint y: 174, distance: 102.6
click at [485, 174] on p "Một giai đoạn quan trọng của thiết kế sản phẩm để đảm bảo thiết kế chuẩn đến ta…" at bounding box center [421, 190] width 190 height 63
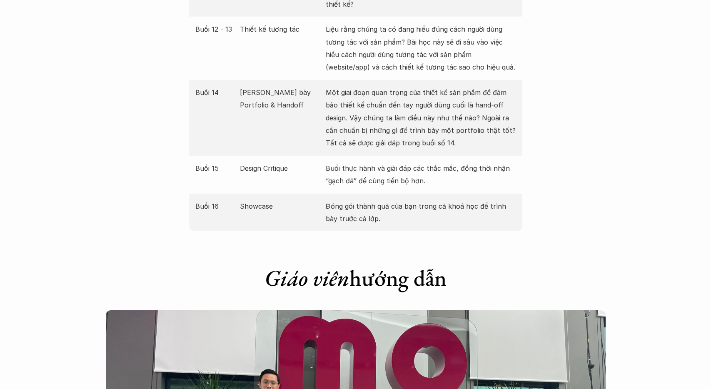
scroll to position [1602, 0]
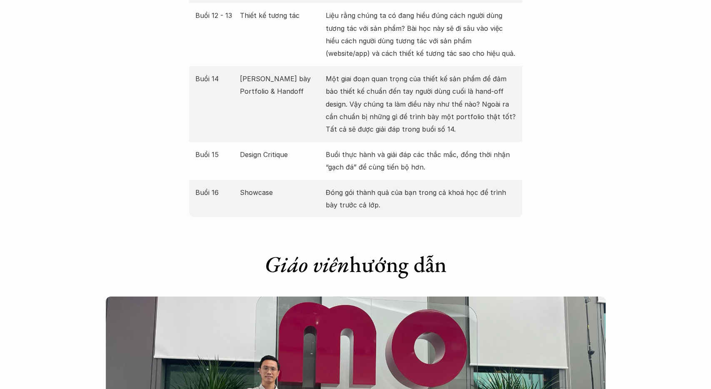
click at [272, 148] on p "Design Critique" at bounding box center [281, 154] width 82 height 12
drag, startPoint x: 393, startPoint y: 116, endPoint x: 482, endPoint y: 124, distance: 88.7
click at [482, 148] on p "Buổi thực hành và giải đáp các thắc mắc, đồng thời nhận “gạch đá” để cùng tiến …" at bounding box center [421, 160] width 190 height 25
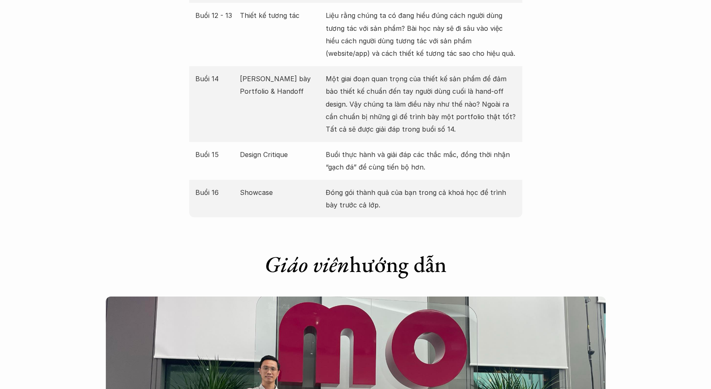
drag, startPoint x: 370, startPoint y: 155, endPoint x: 498, endPoint y: 162, distance: 128.0
click at [498, 186] on p "Đóng gói thành quả của bạn trong cả khoá học để trình bày trước cả lớp." at bounding box center [421, 198] width 190 height 25
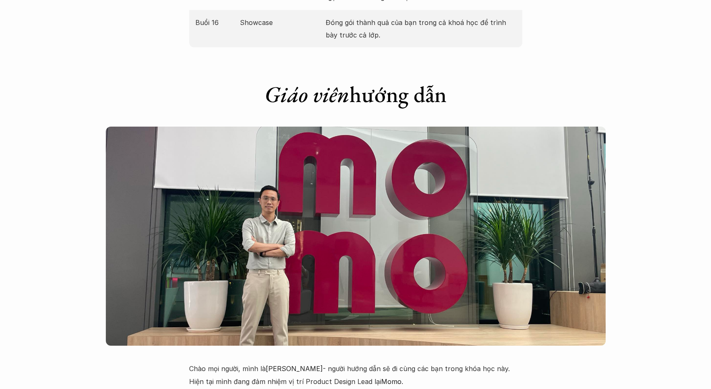
scroll to position [1819, 0]
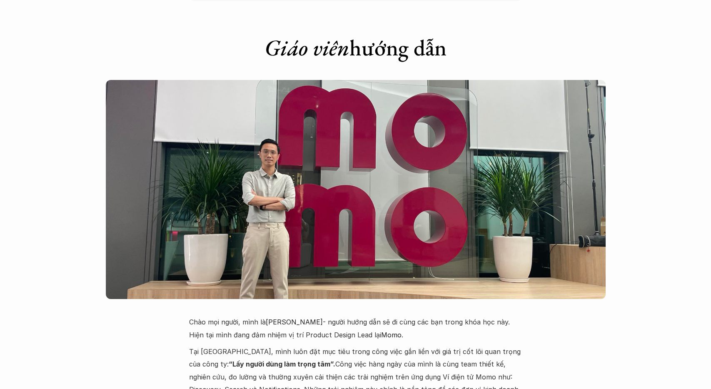
drag, startPoint x: 381, startPoint y: 284, endPoint x: 476, endPoint y: 291, distance: 95.2
click at [476, 316] on p "Chào mọi người, mình là [PERSON_NAME] - người hướng dẫn sẽ đi cùng các bạn tron…" at bounding box center [355, 328] width 333 height 25
drag, startPoint x: 256, startPoint y: 299, endPoint x: 386, endPoint y: 297, distance: 130.3
click at [386, 316] on p "Chào mọi người, mình là [PERSON_NAME] - người hướng dẫn sẽ đi cùng các bạn tron…" at bounding box center [355, 328] width 333 height 25
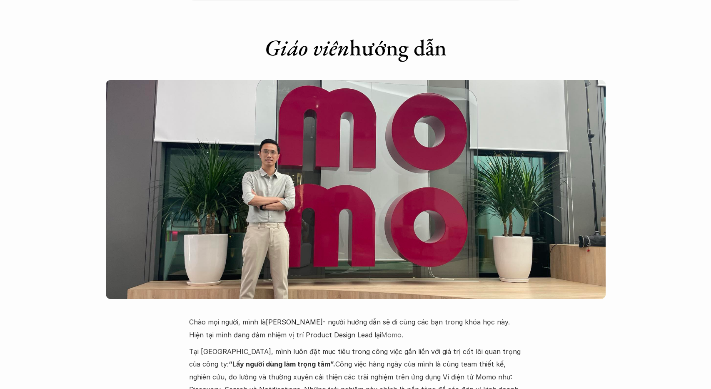
click at [387, 331] on link "Momo" at bounding box center [391, 335] width 20 height 8
click at [232, 345] on p "Tại [GEOGRAPHIC_DATA], mình luôn đặt mục tiêu trong công việc gắn liền với giá …" at bounding box center [355, 389] width 333 height 89
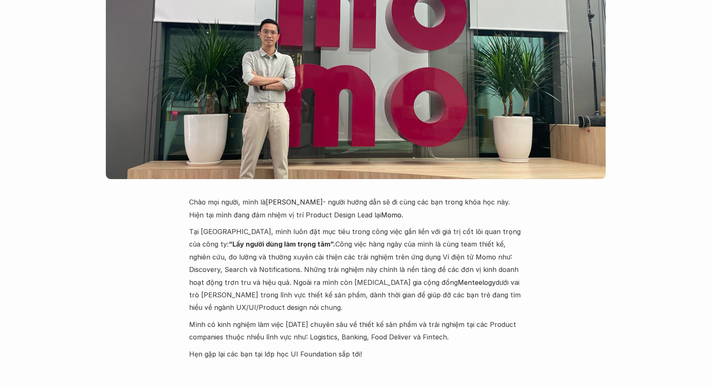
scroll to position [1949, 0]
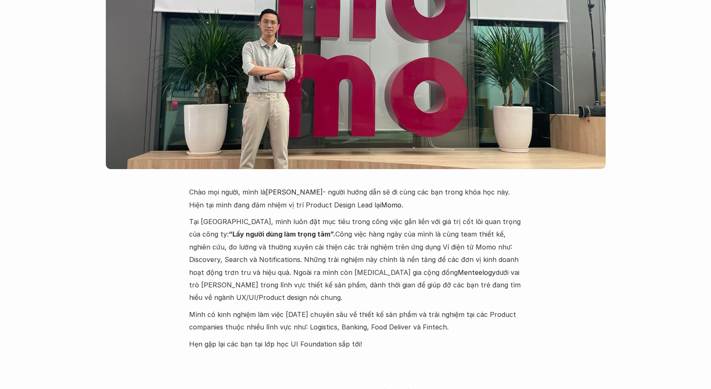
drag, startPoint x: 371, startPoint y: 185, endPoint x: 460, endPoint y: 192, distance: 89.8
click at [460, 215] on p "Tại [GEOGRAPHIC_DATA], mình luôn đặt mục tiêu trong công việc gắn liền với giá …" at bounding box center [355, 259] width 333 height 89
drag, startPoint x: 331, startPoint y: 197, endPoint x: 448, endPoint y: 218, distance: 119.2
click at [448, 218] on p "Tại [GEOGRAPHIC_DATA], mình luôn đặt mục tiêu trong công việc gắn liền với giá …" at bounding box center [355, 259] width 333 height 89
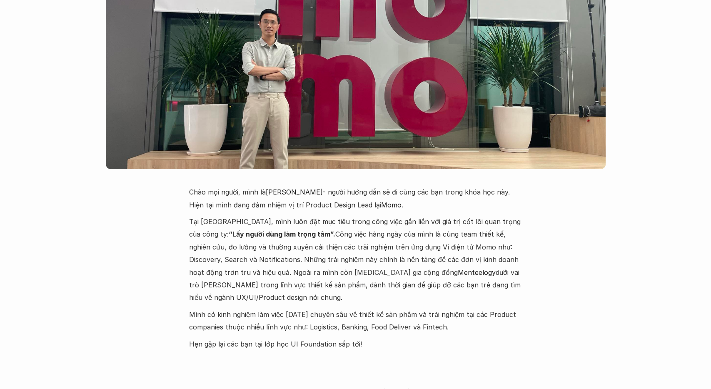
click at [448, 218] on p "Tại [GEOGRAPHIC_DATA], mình luôn đặt mục tiêu trong công việc gắn liền với giá …" at bounding box center [355, 259] width 333 height 89
drag, startPoint x: 348, startPoint y: 224, endPoint x: 440, endPoint y: 230, distance: 91.8
click at [440, 230] on p "Tại [GEOGRAPHIC_DATA], mình luôn đặt mục tiêu trong công việc gắn liền với giá …" at bounding box center [355, 259] width 333 height 89
drag, startPoint x: 300, startPoint y: 237, endPoint x: 483, endPoint y: 241, distance: 183.6
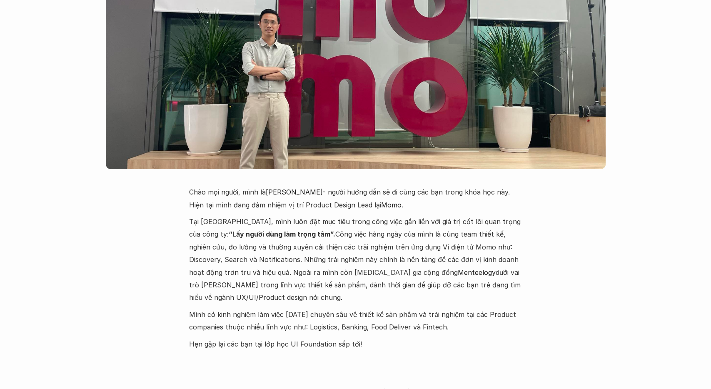
click at [483, 241] on p "Tại [GEOGRAPHIC_DATA], mình luôn đặt mục tiêu trong công việc gắn liền với giá …" at bounding box center [355, 259] width 333 height 89
click at [328, 255] on div "Chào mọi người, mình là [PERSON_NAME] - người hướng dẫn sẽ đi cùng các bạn tron…" at bounding box center [355, 268] width 333 height 164
drag, startPoint x: 256, startPoint y: 247, endPoint x: 509, endPoint y: 248, distance: 252.7
click at [509, 248] on p "Tại [GEOGRAPHIC_DATA], mình luôn đặt mục tiêu trong công việc gắn liền với giá …" at bounding box center [355, 259] width 333 height 89
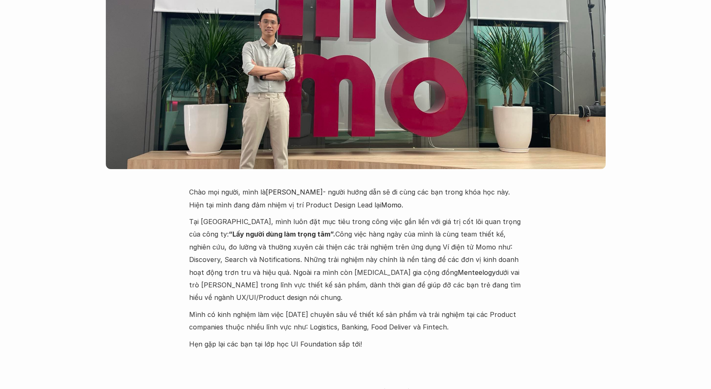
drag, startPoint x: 244, startPoint y: 264, endPoint x: 485, endPoint y: 291, distance: 243.4
click at [485, 291] on div "Chào mọi người, mình là [PERSON_NAME] - người hướng dẫn sẽ đi cùng các bạn tron…" at bounding box center [355, 268] width 333 height 164
click at [485, 338] on p "Hẹn gặp lại các bạn tại lớp học UI Foundation sắp tới!" at bounding box center [355, 344] width 333 height 12
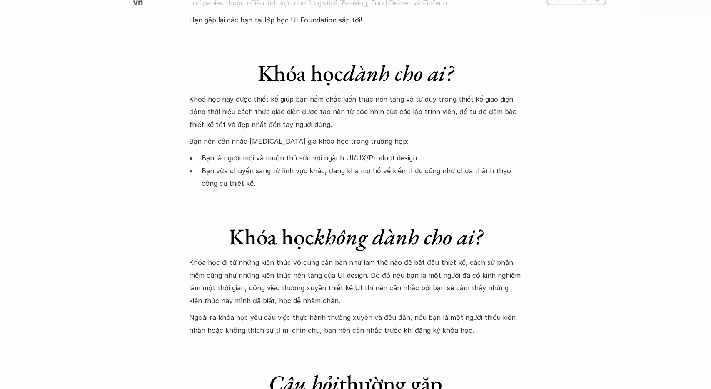
scroll to position [2252, 0]
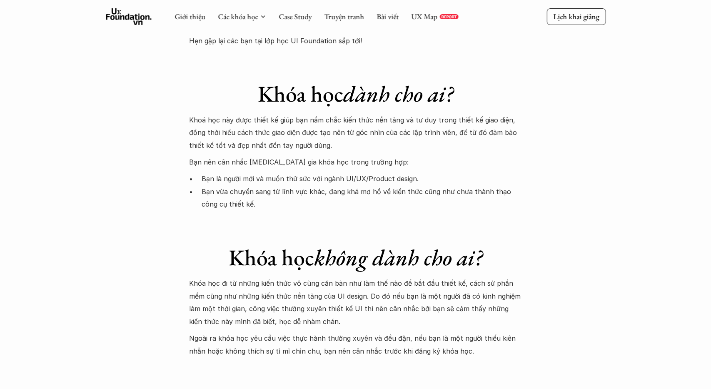
drag, startPoint x: 285, startPoint y: 128, endPoint x: 403, endPoint y: 130, distance: 118.3
click at [403, 172] on p "Bạn là người mới và muốn thử sức với ngành UI/UX/Product design." at bounding box center [362, 178] width 321 height 12
drag, startPoint x: 381, startPoint y: 140, endPoint x: 463, endPoint y: 145, distance: 81.8
click at [463, 185] on p "Bạn vừa chuyển sang từ lĩnh vực khác, đang khá mơ hồ về kiến thức cũng như chưa…" at bounding box center [362, 197] width 321 height 25
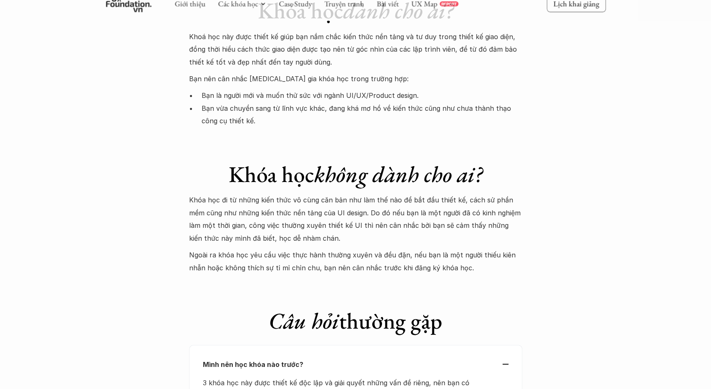
scroll to position [2338, 0]
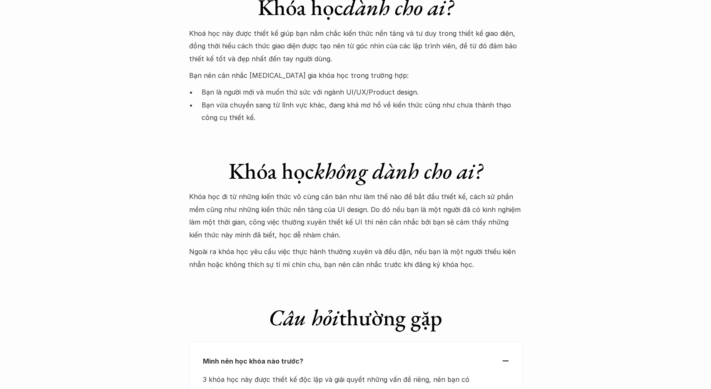
drag, startPoint x: 336, startPoint y: 122, endPoint x: 363, endPoint y: 124, distance: 26.7
click at [362, 156] on em "không dành cho ai?" at bounding box center [398, 170] width 168 height 29
click at [393, 156] on em "không dành cho ai?" at bounding box center [398, 170] width 168 height 29
drag, startPoint x: 254, startPoint y: 149, endPoint x: 453, endPoint y: 173, distance: 199.5
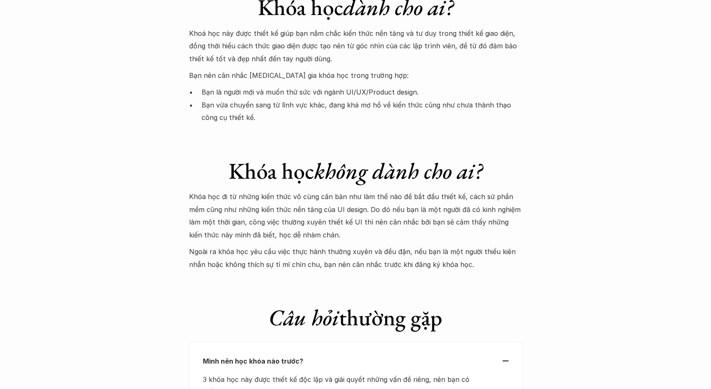
click at [453, 190] on p "Khóa học đi từ những kiến thức vô cùng căn bản như làm thế nào để bắt đầu thiết…" at bounding box center [355, 215] width 333 height 51
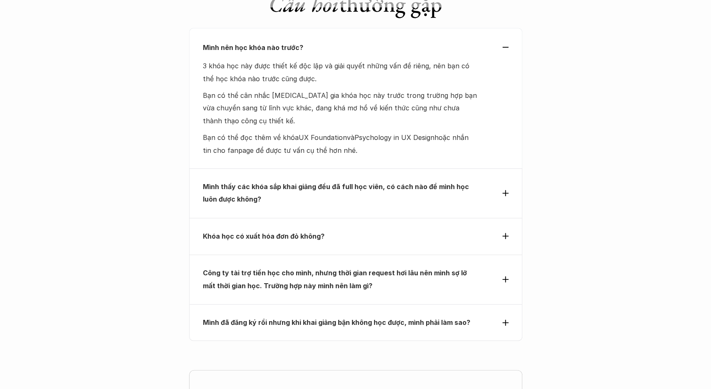
scroll to position [2641, 0]
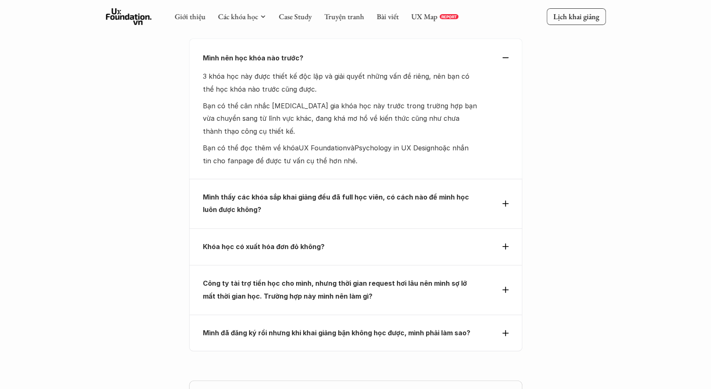
click at [294, 242] on strong "Khóa học có xuất hóa đơn đỏ không?" at bounding box center [264, 246] width 122 height 8
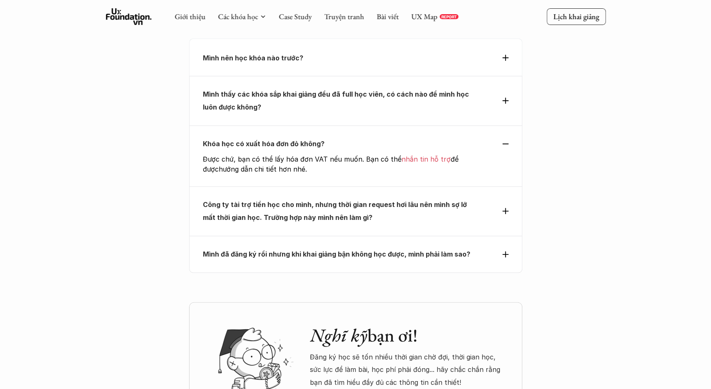
click at [418, 200] on strong "Công ty tài trợ tiền học cho mình, nhưng thời gian request hơi lâu nên mình sợ …" at bounding box center [336, 210] width 266 height 21
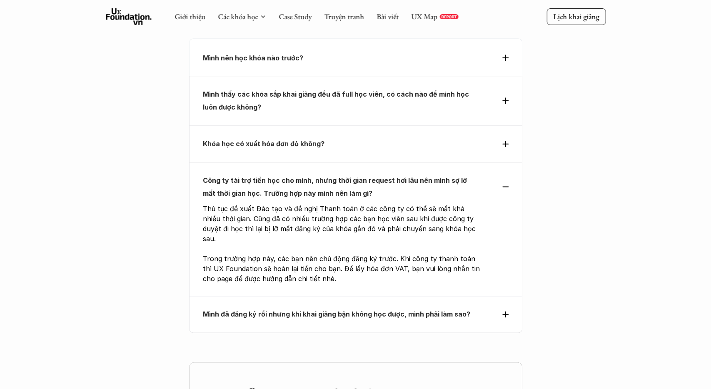
click at [349, 310] on strong "Mình đã đăng ký rồi nhưng khi khai giảng bận không học được, mình phải làm sao?" at bounding box center [336, 314] width 267 height 8
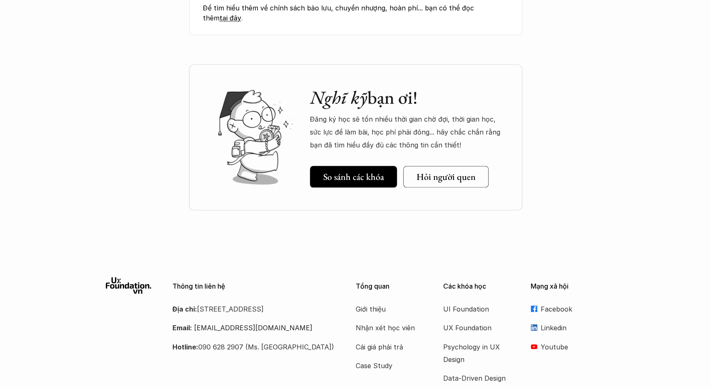
scroll to position [3073, 0]
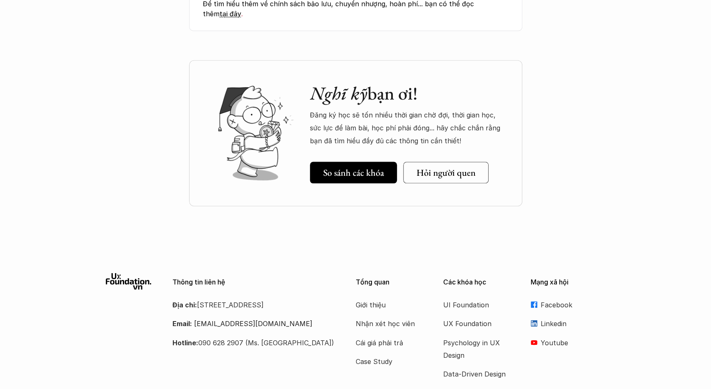
click at [472, 317] on p "UX Foundation" at bounding box center [476, 323] width 67 height 12
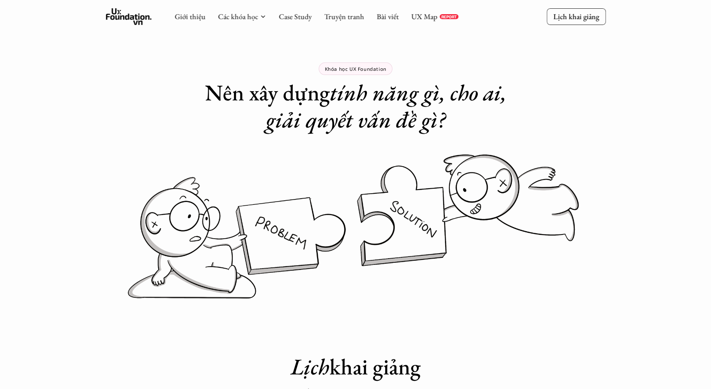
drag, startPoint x: 300, startPoint y: 97, endPoint x: 316, endPoint y: 101, distance: 16.1
click at [316, 101] on h1 "Nên xây dựng tính năng gì, cho ai, giải quyết vấn đề gì?" at bounding box center [355, 106] width 333 height 54
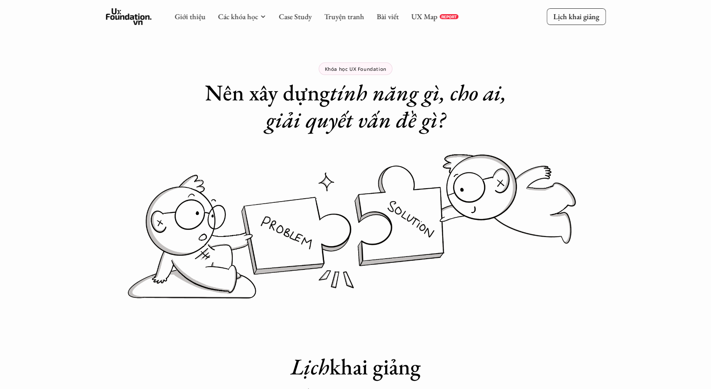
drag, startPoint x: 257, startPoint y: 101, endPoint x: 397, endPoint y: 97, distance: 140.4
click at [397, 97] on h1 "Nên xây dựng tính năng gì, cho ai, giải quyết vấn đề gì?" at bounding box center [355, 106] width 333 height 54
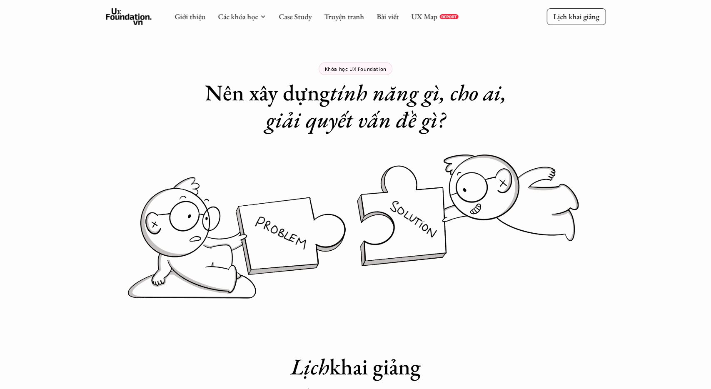
click at [397, 97] on em "tính năng gì, cho ai, giải quyết vấn đề gì?" at bounding box center [389, 106] width 246 height 56
drag, startPoint x: 358, startPoint y: 127, endPoint x: 375, endPoint y: 127, distance: 17.1
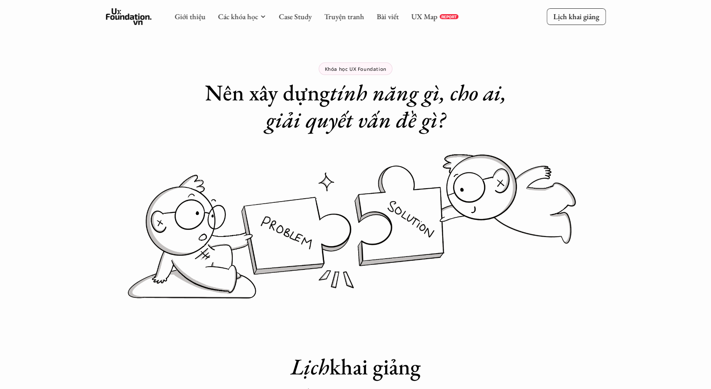
click at [374, 127] on em "tính năng gì, cho ai, giải quyết vấn đề gì?" at bounding box center [389, 106] width 246 height 56
click at [375, 127] on em "tính năng gì, cho ai, giải quyết vấn đề gì?" at bounding box center [389, 106] width 246 height 56
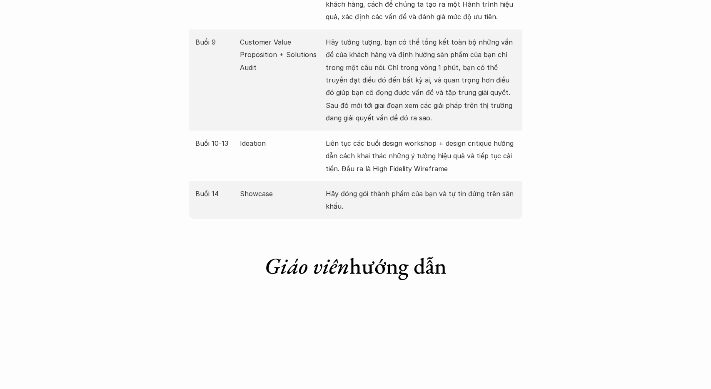
scroll to position [1472, 0]
